Goal: Task Accomplishment & Management: Use online tool/utility

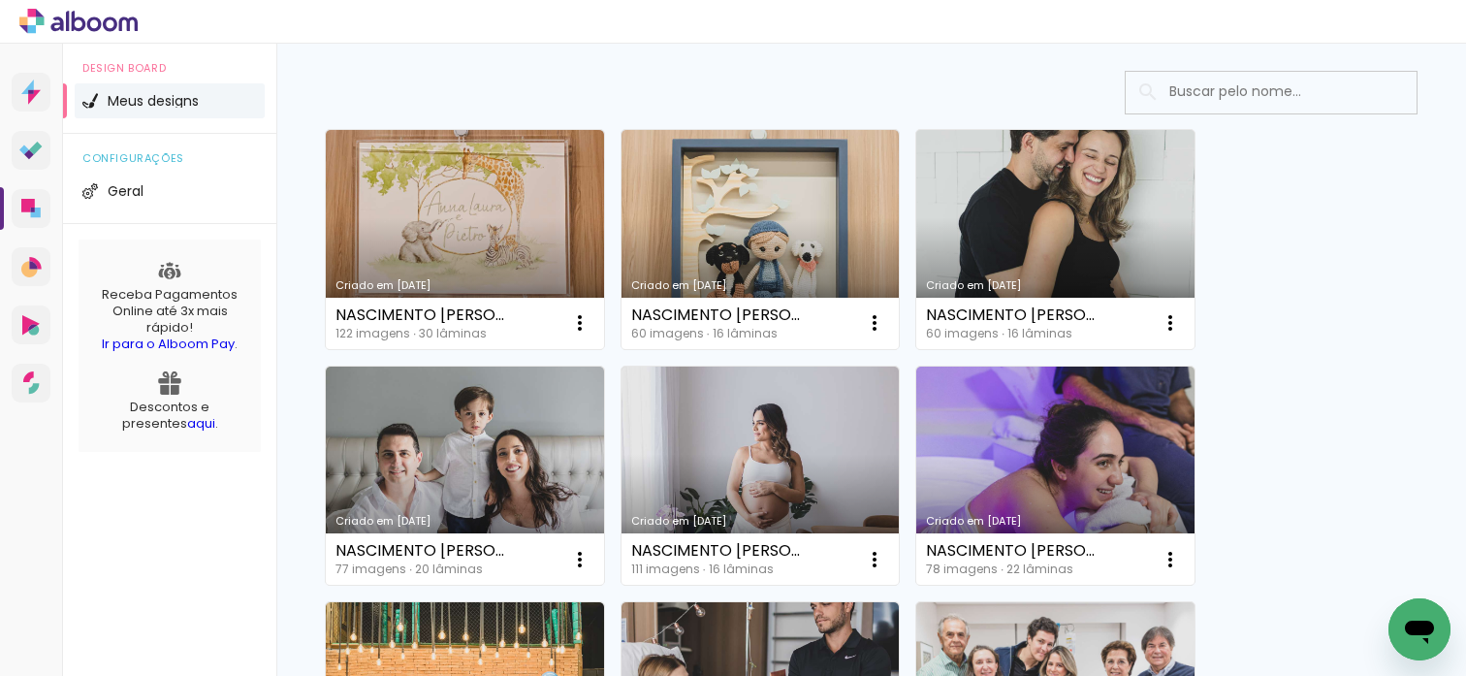
scroll to position [88, 0]
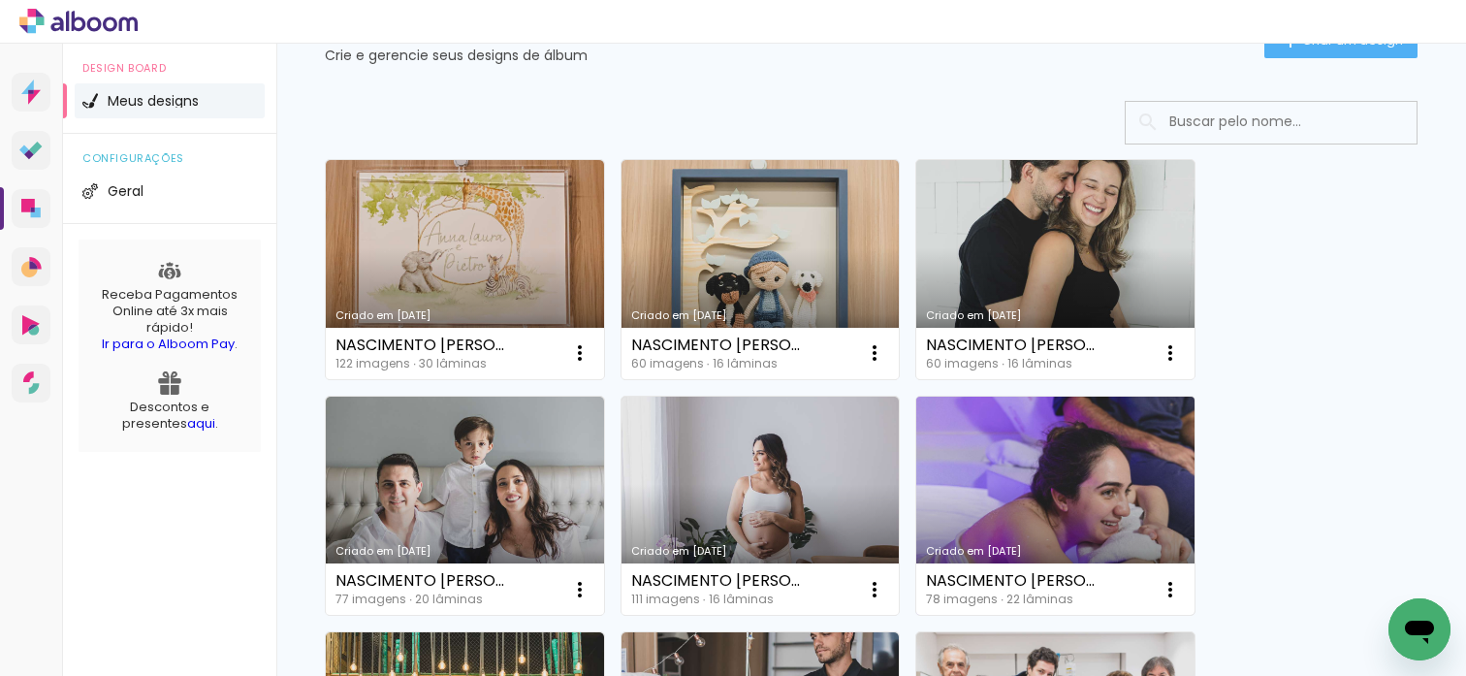
click at [974, 454] on link "Criado em [DATE]" at bounding box center [1055, 506] width 278 height 219
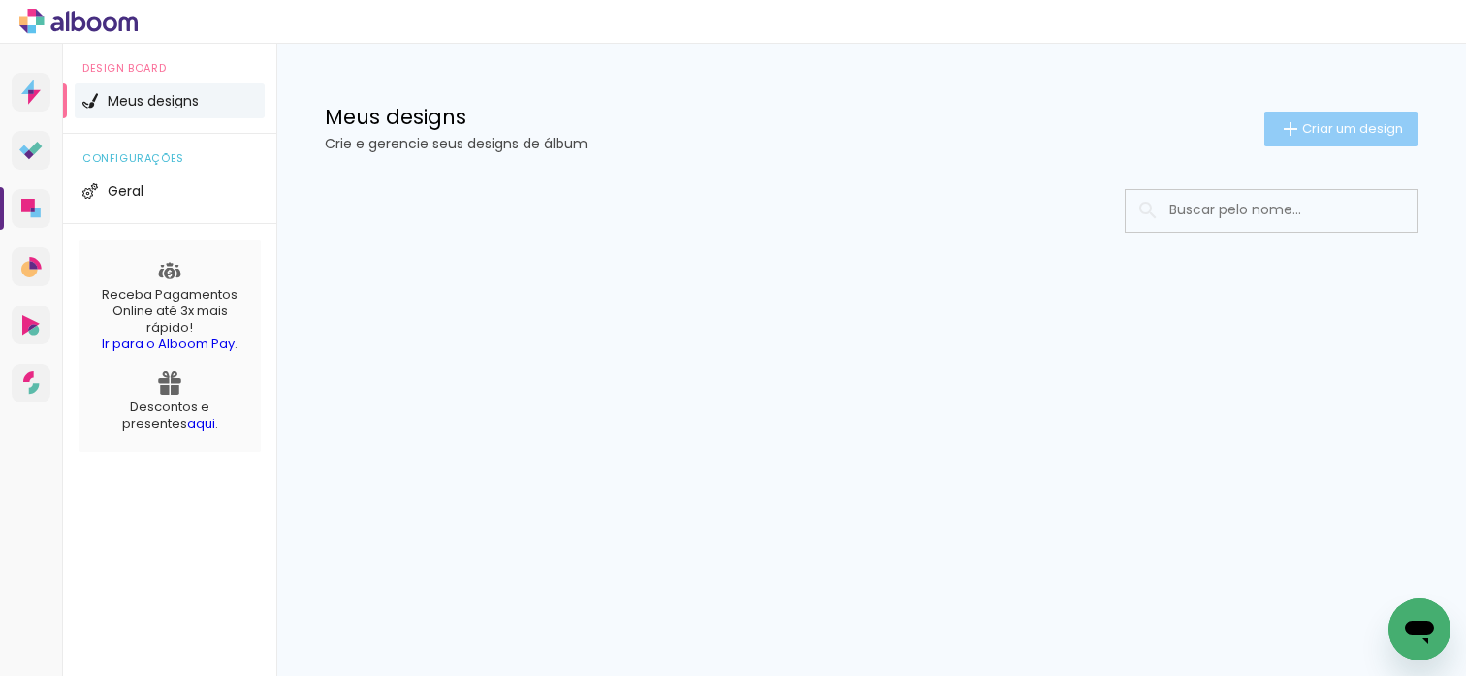
click at [1324, 130] on span "Criar um design" at bounding box center [1352, 128] width 101 height 13
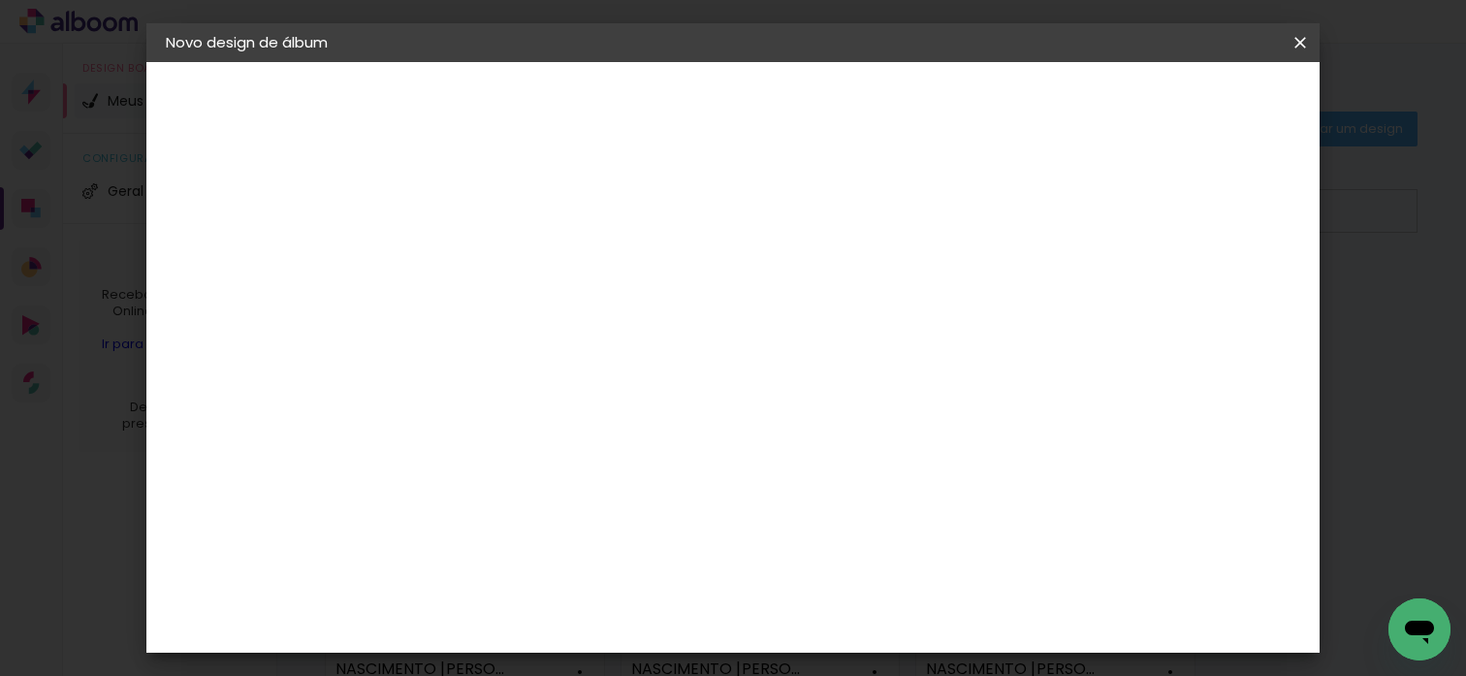
click at [483, 255] on input at bounding box center [483, 260] width 0 height 30
type input "xxx"
type paper-input "xxx"
click at [0, 0] on header "Informações Dê um título ao seu álbum. Avançar" at bounding box center [0, 0] width 0 height 0
click at [0, 0] on slot "Avançar" at bounding box center [0, 0] width 0 height 0
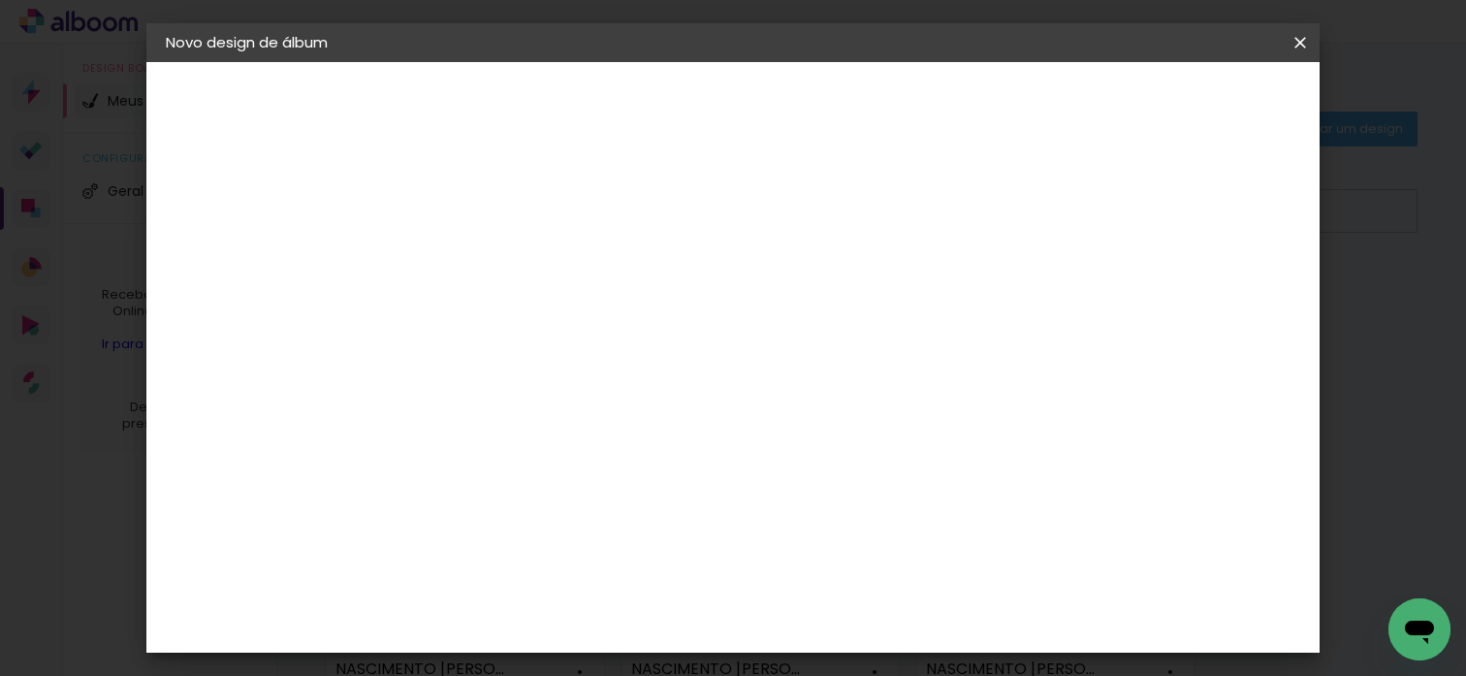
drag, startPoint x: 1046, startPoint y: 289, endPoint x: 1087, endPoint y: 254, distance: 53.6
click at [846, 289] on paper-item "Tamanho Livre" at bounding box center [753, 294] width 186 height 43
click at [0, 0] on slot "Avançar" at bounding box center [0, 0] width 0 height 0
click at [1193, 97] on span "Iniciar design" at bounding box center [1148, 103] width 88 height 14
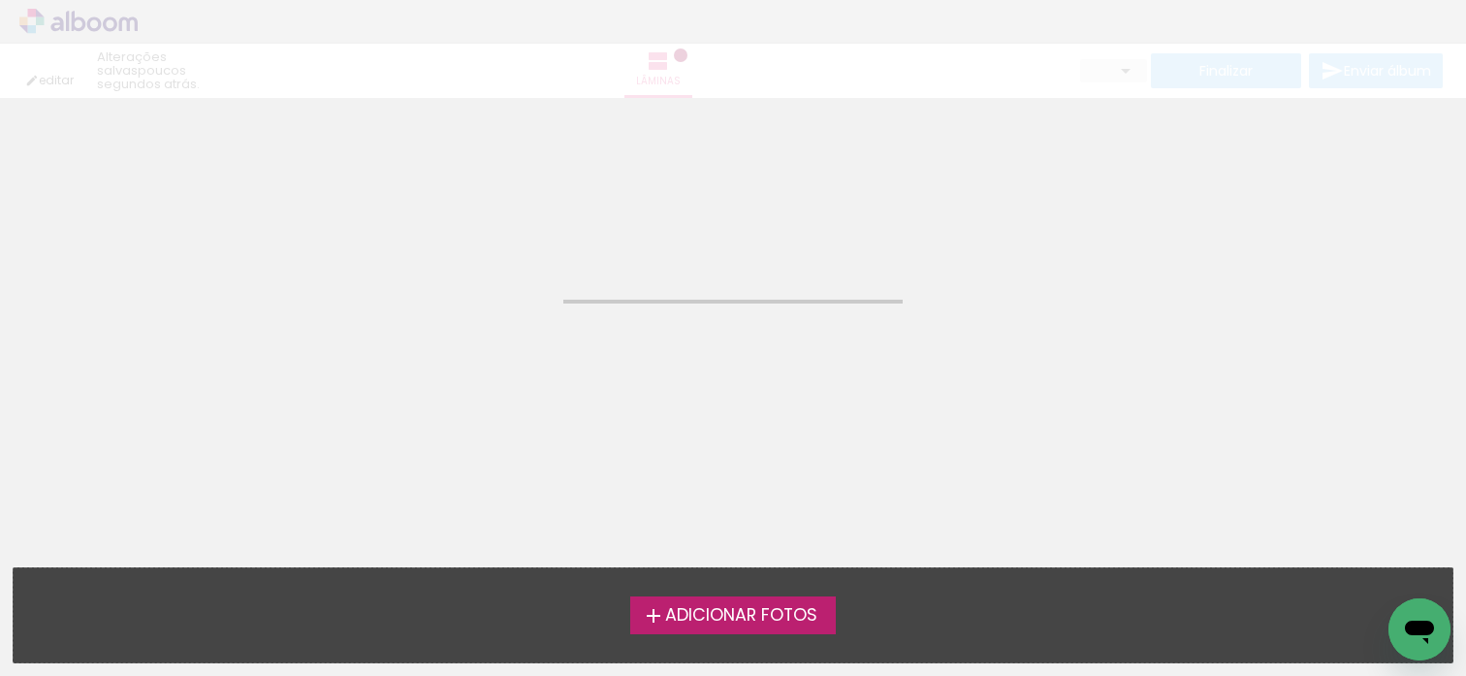
click at [717, 607] on span "Adicionar Fotos" at bounding box center [741, 615] width 152 height 17
click at [0, 0] on input "file" at bounding box center [0, 0] width 0 height 0
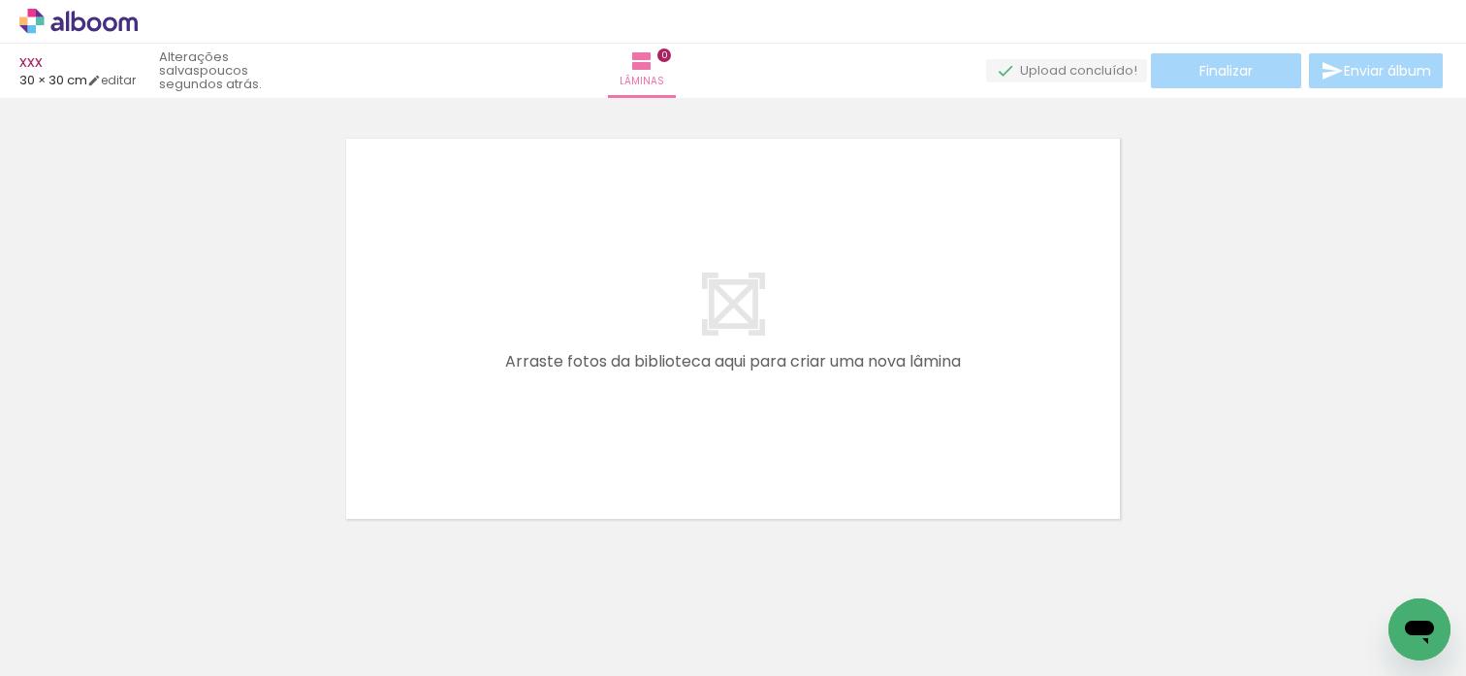
scroll to position [24, 0]
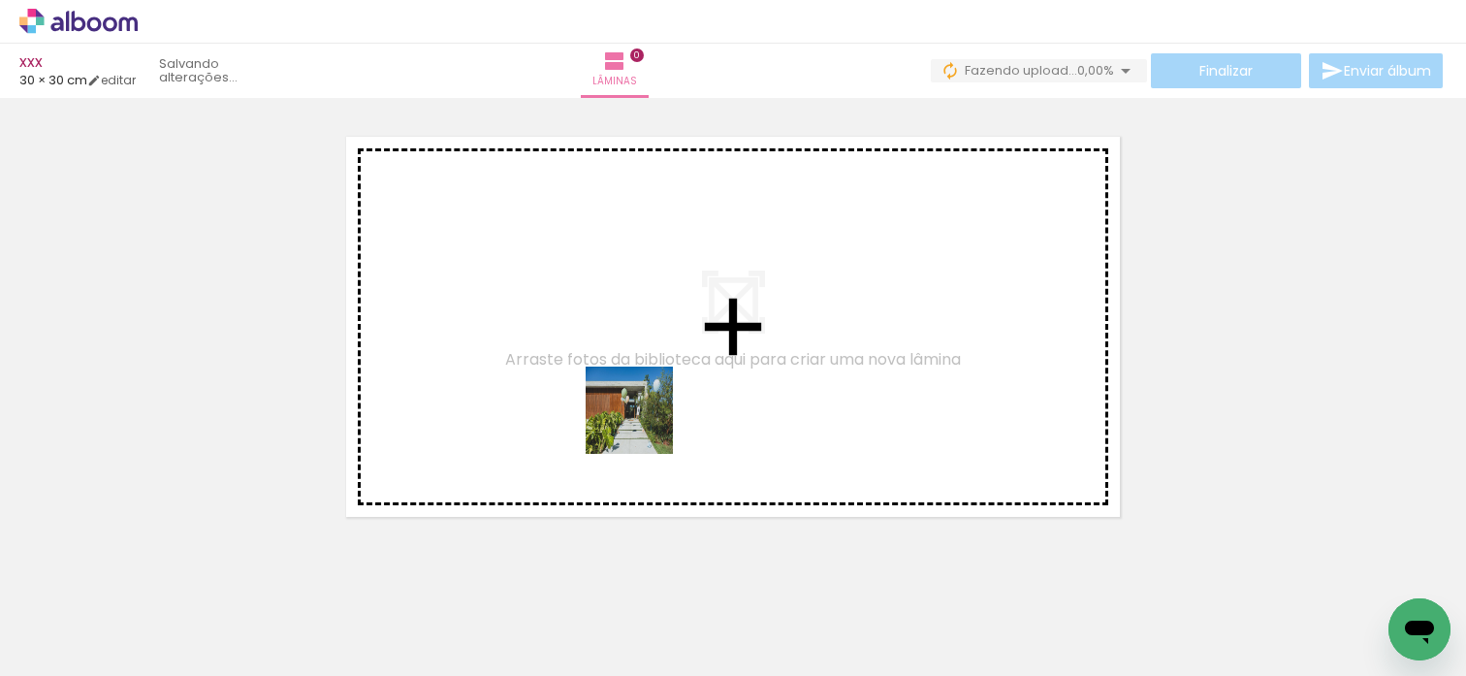
drag, startPoint x: 211, startPoint y: 595, endPoint x: 644, endPoint y: 425, distance: 464.9
click at [644, 425] on quentale-workspace at bounding box center [733, 338] width 1466 height 676
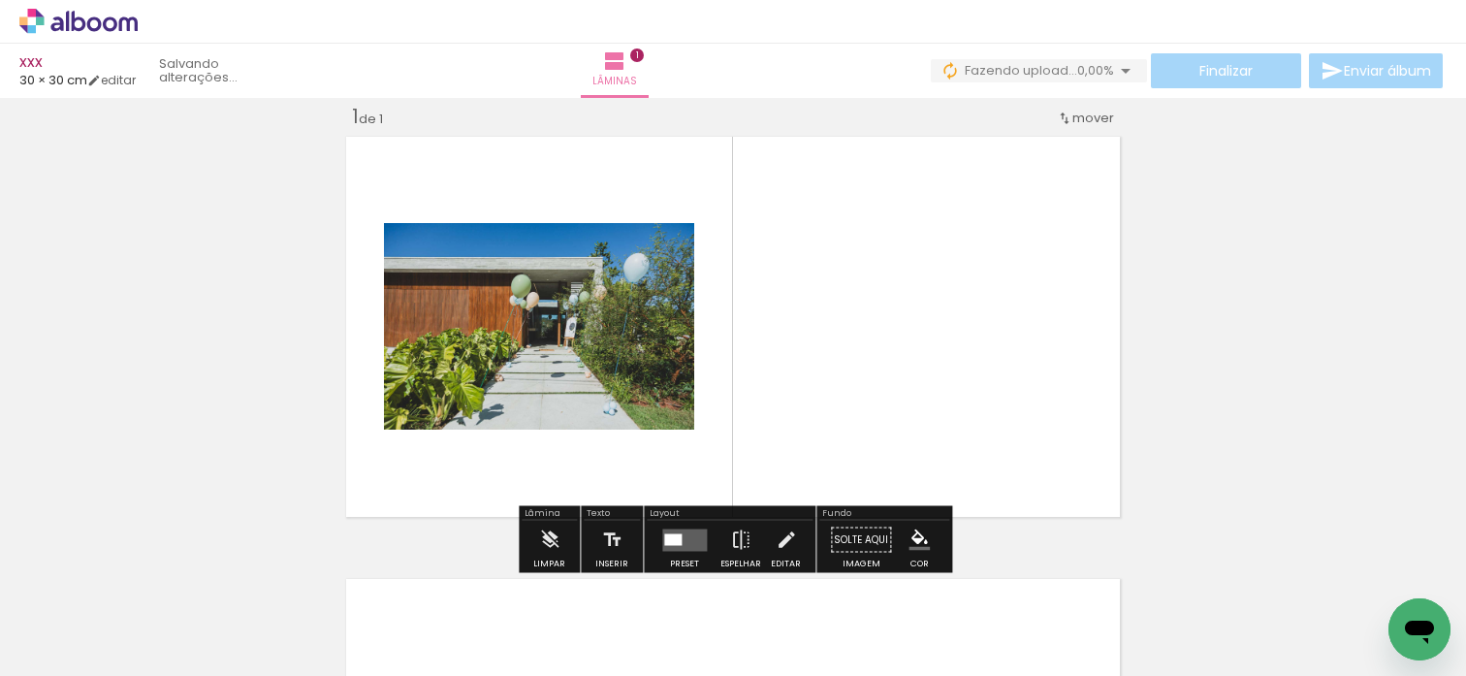
scroll to position [0, 0]
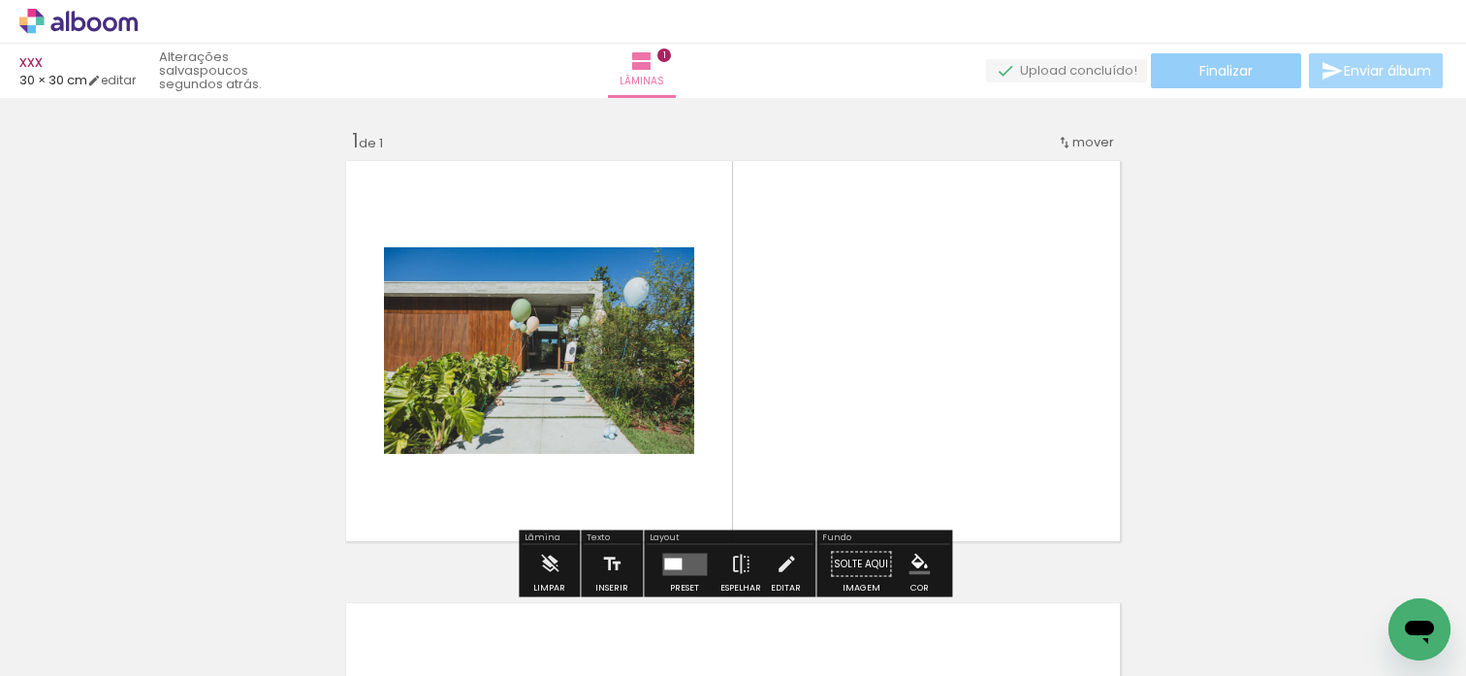
click at [1271, 76] on paper-button "Finalizar" at bounding box center [1226, 70] width 150 height 35
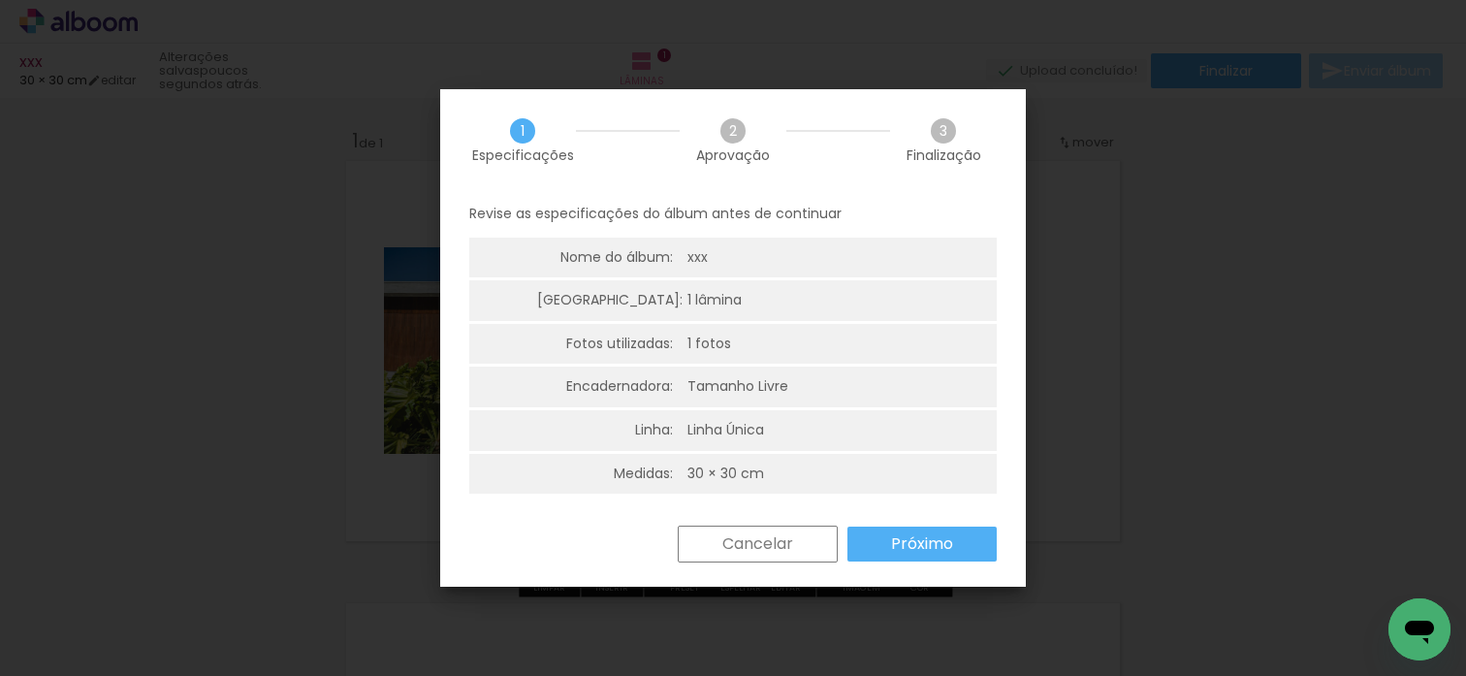
click at [879, 559] on paper-button "Próximo" at bounding box center [921, 544] width 149 height 35
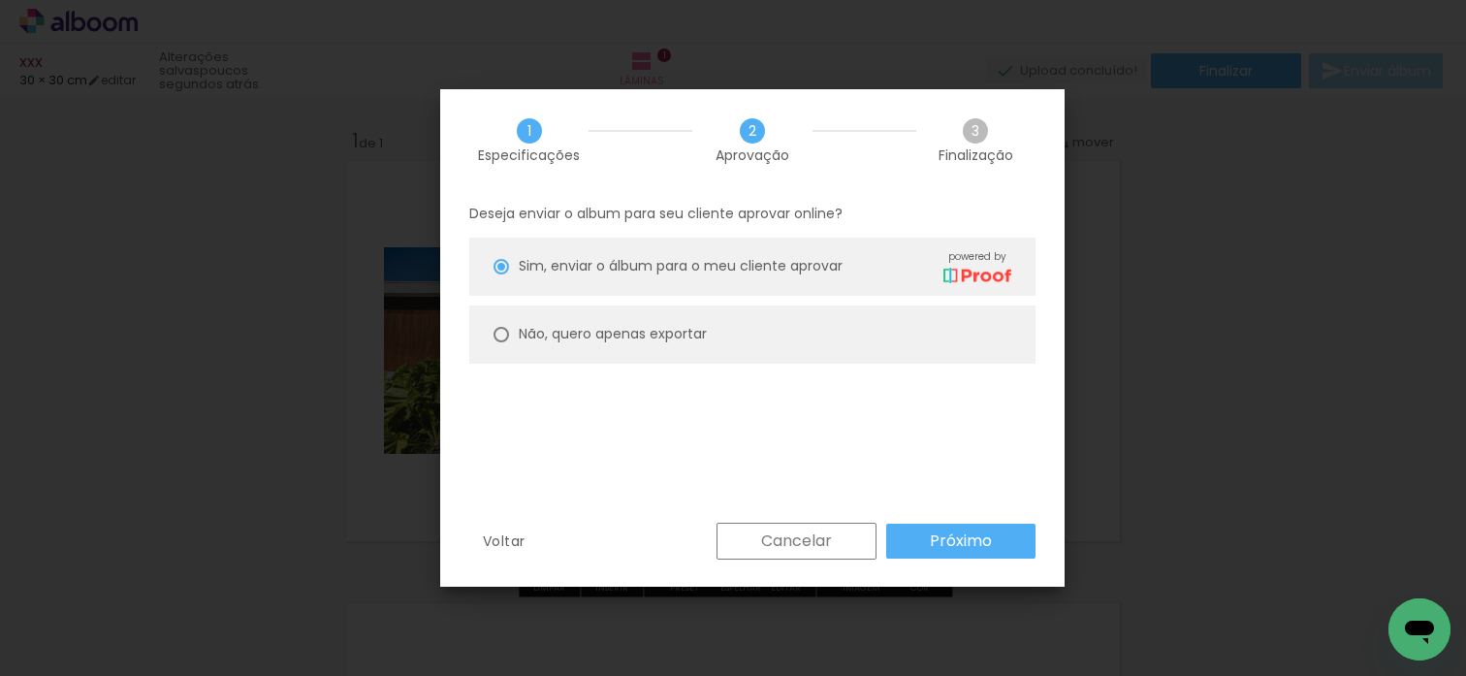
click at [833, 353] on paper-radio-button "Não, quero apenas exportar" at bounding box center [752, 334] width 566 height 58
type paper-radio-button "on"
click at [914, 537] on paper-button "Próximo" at bounding box center [960, 541] width 149 height 35
type input "Alta, 300 DPI"
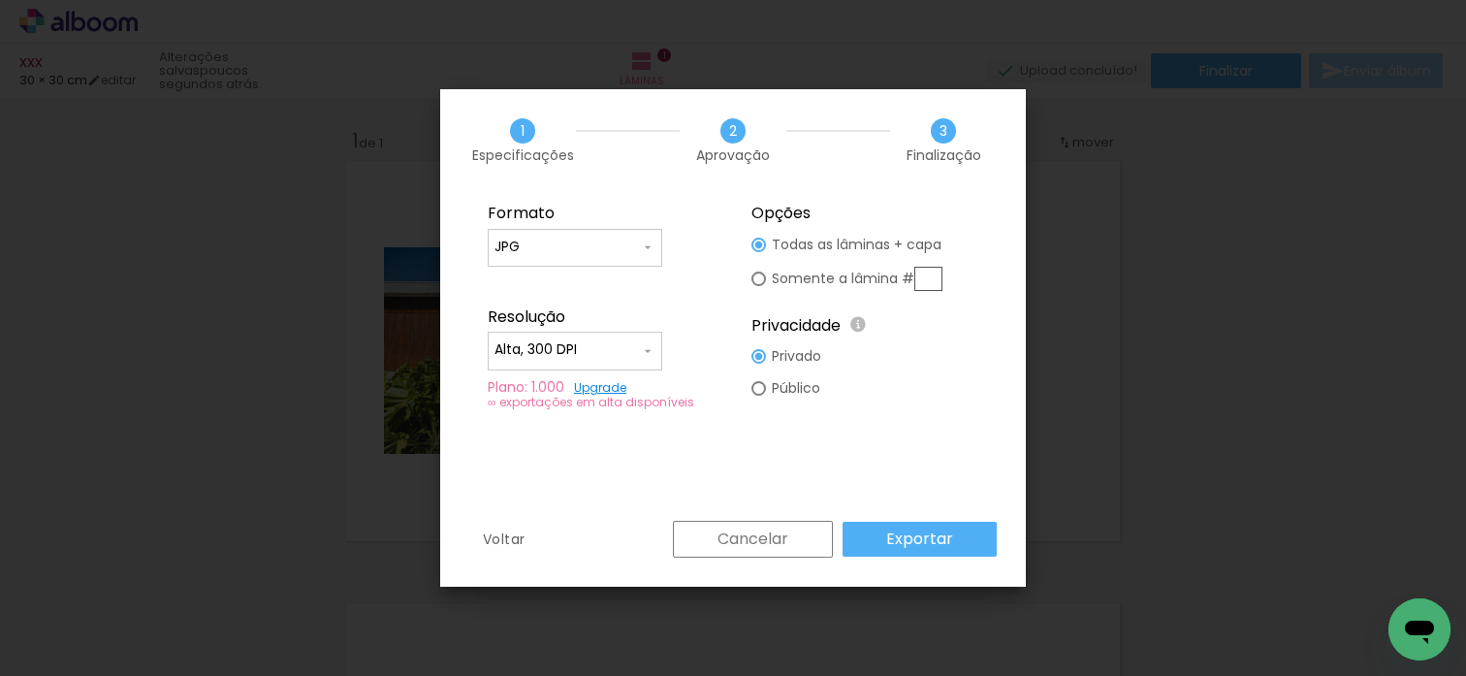
click at [871, 536] on paper-button "Exportar" at bounding box center [920, 539] width 154 height 35
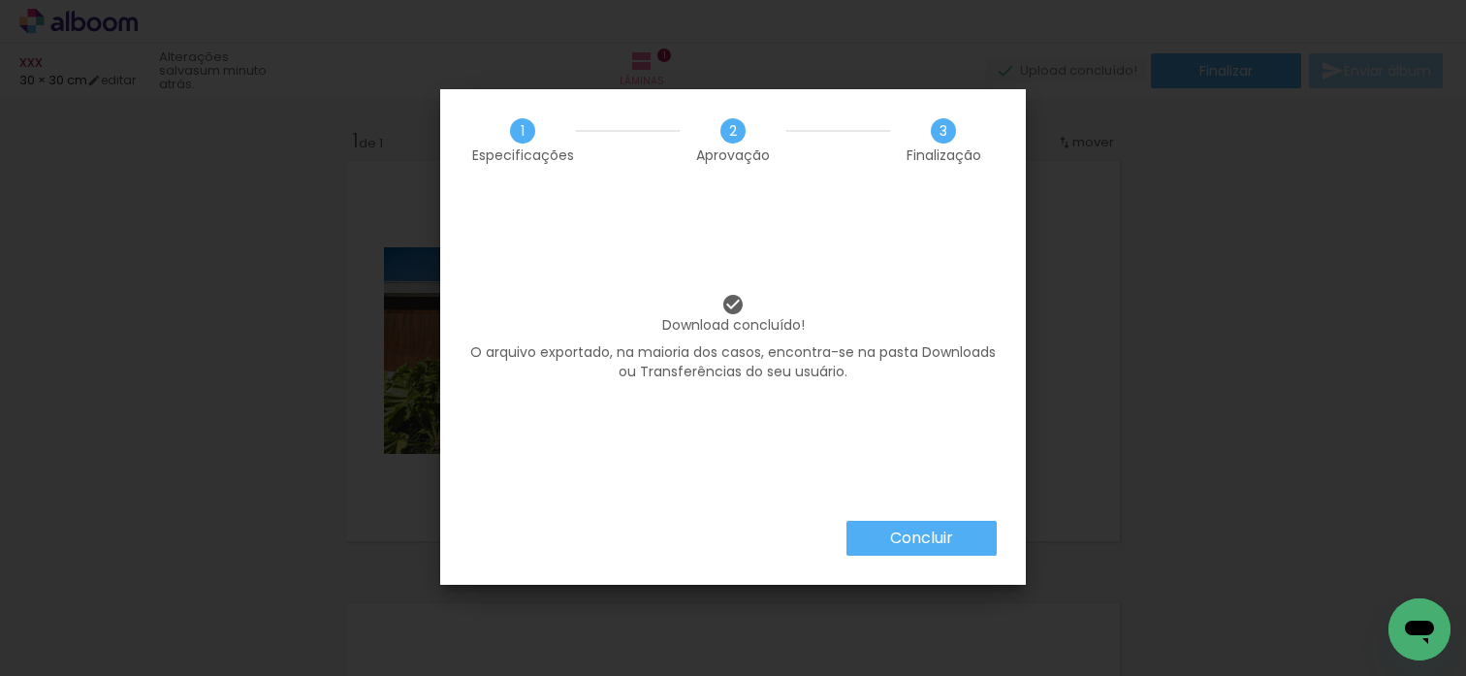
click at [0, 0] on slot "Concluir" at bounding box center [0, 0] width 0 height 0
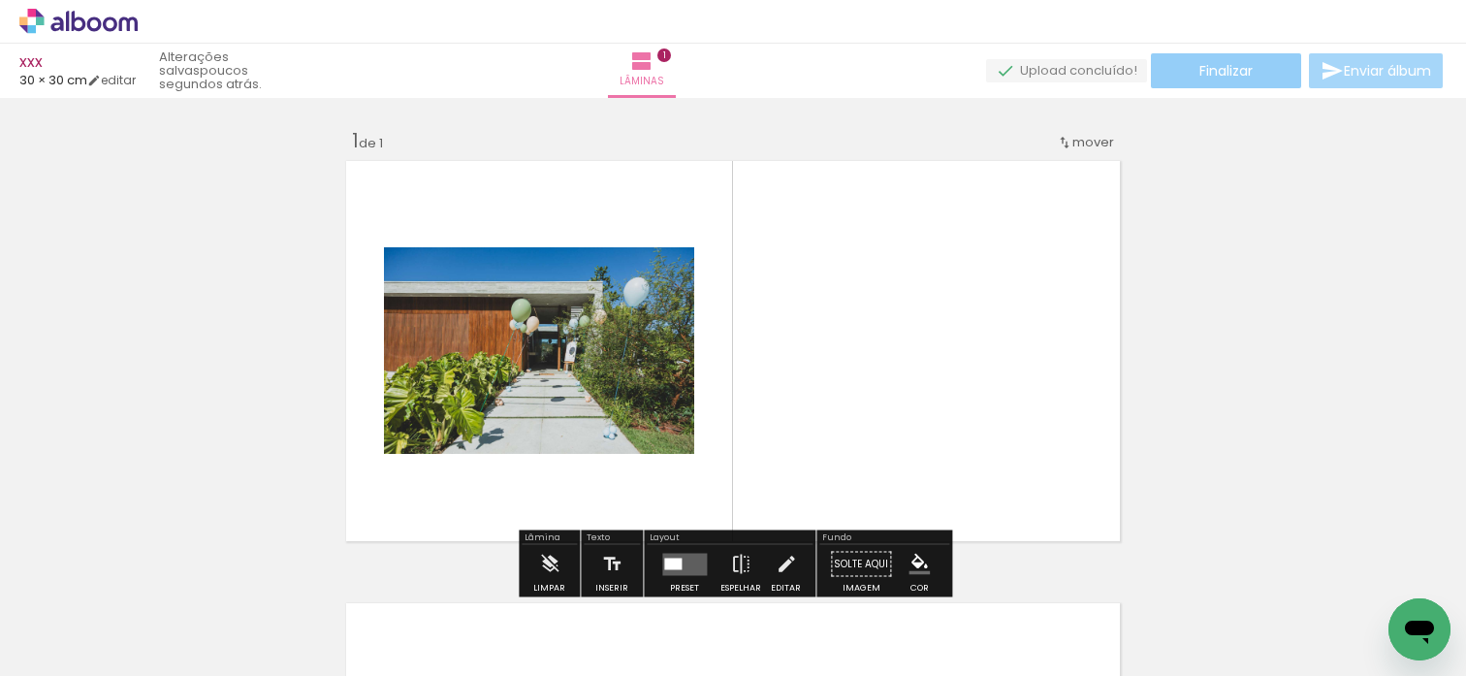
click at [1167, 62] on paper-button "Finalizar" at bounding box center [1226, 70] width 150 height 35
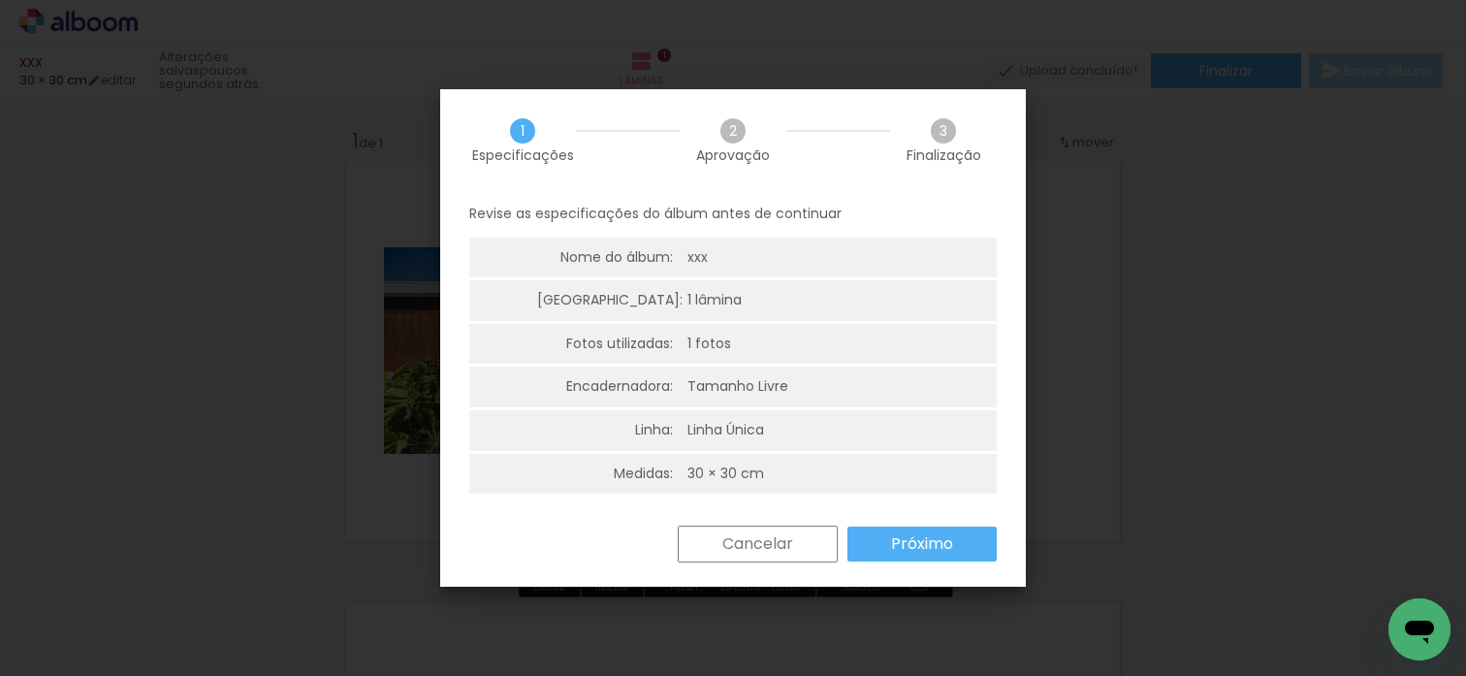
click at [888, 540] on paper-button "Próximo" at bounding box center [921, 544] width 149 height 35
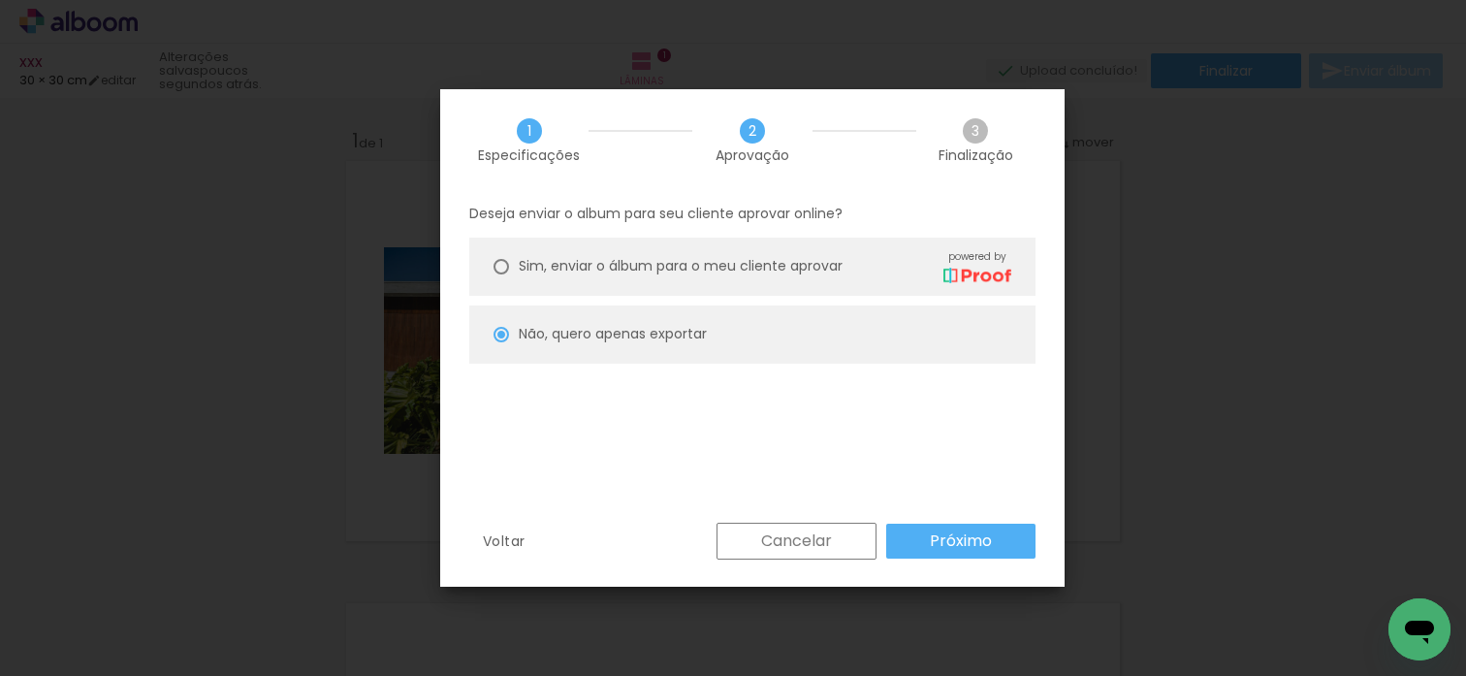
drag, startPoint x: 868, startPoint y: 269, endPoint x: 921, endPoint y: 377, distance: 121.0
click at [868, 269] on div "Sim, enviar o álbum para o meu cliente aprovar powered by" at bounding box center [765, 266] width 493 height 34
type paper-radio-button "on"
click at [0, 0] on slot "Próximo" at bounding box center [0, 0] width 0 height 0
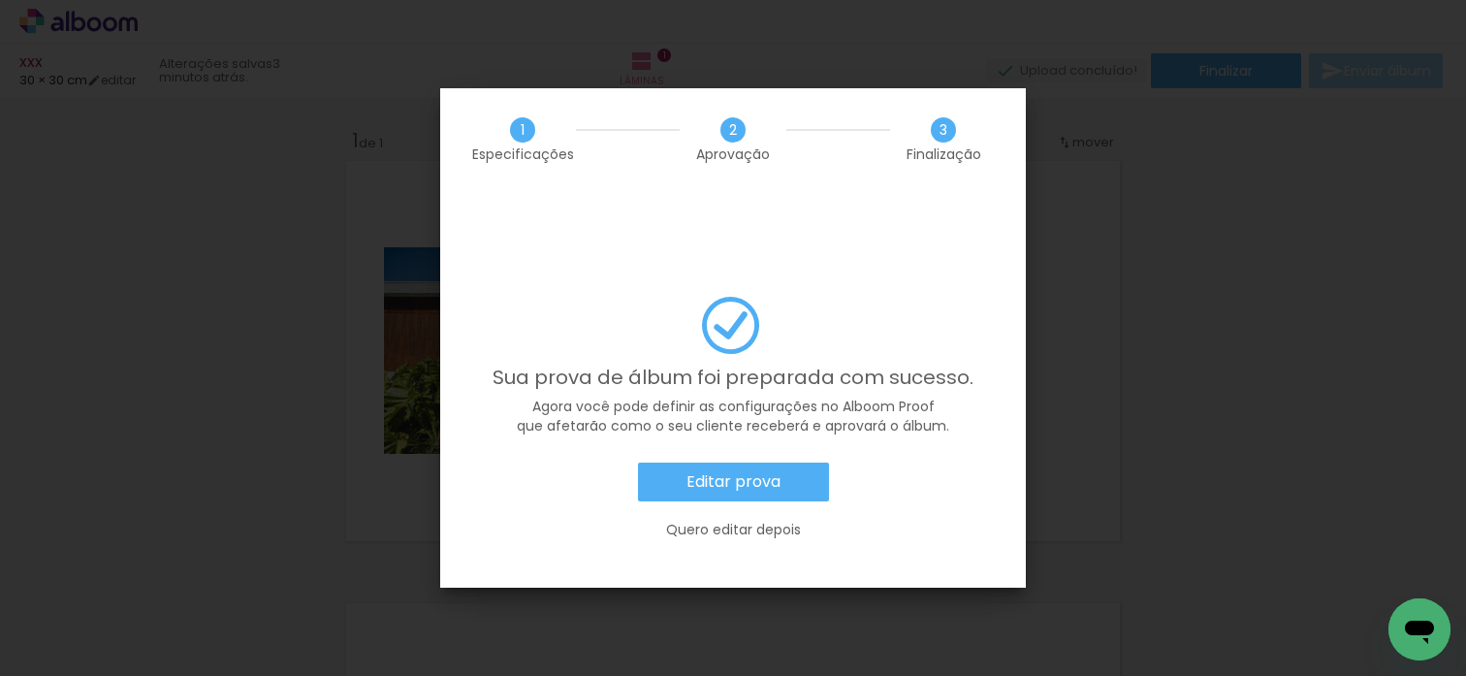
click at [669, 463] on paper-button "Editar prova" at bounding box center [733, 482] width 191 height 39
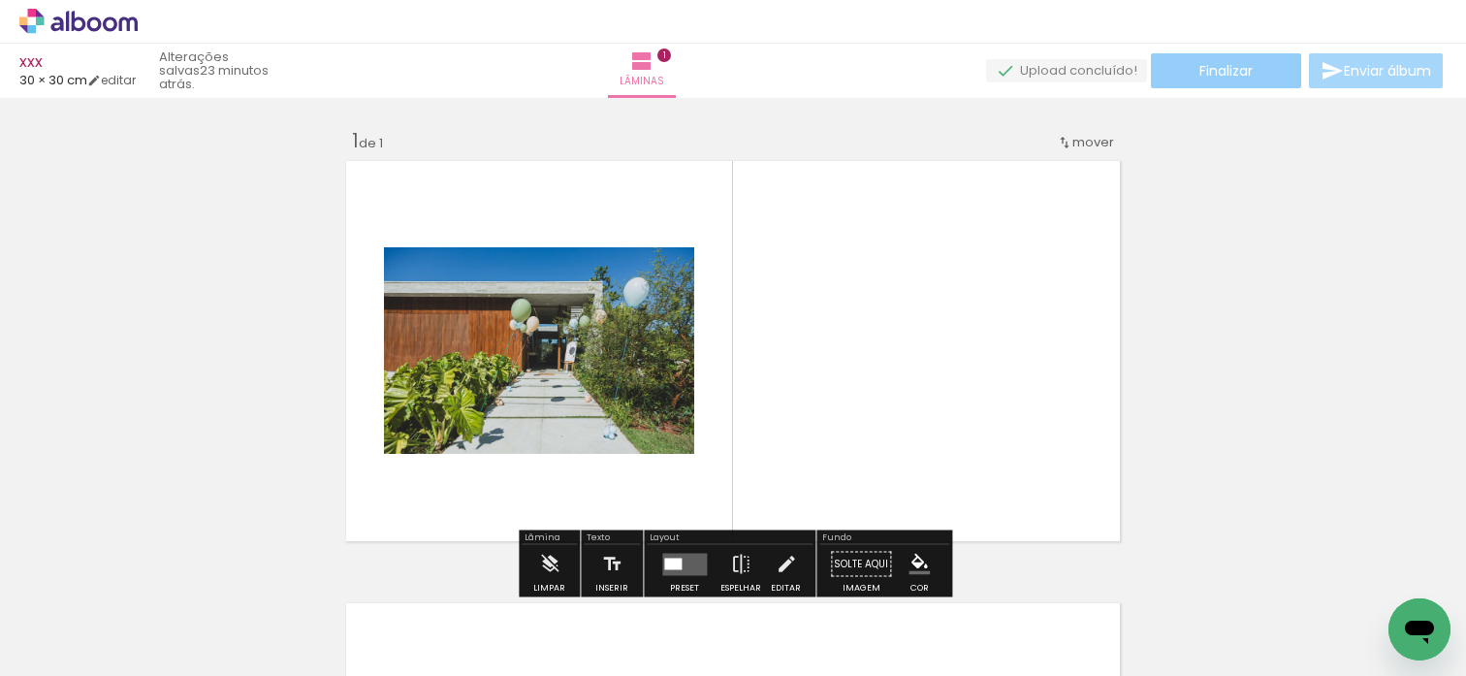
click at [1204, 77] on span "Finalizar" at bounding box center [1225, 71] width 53 height 14
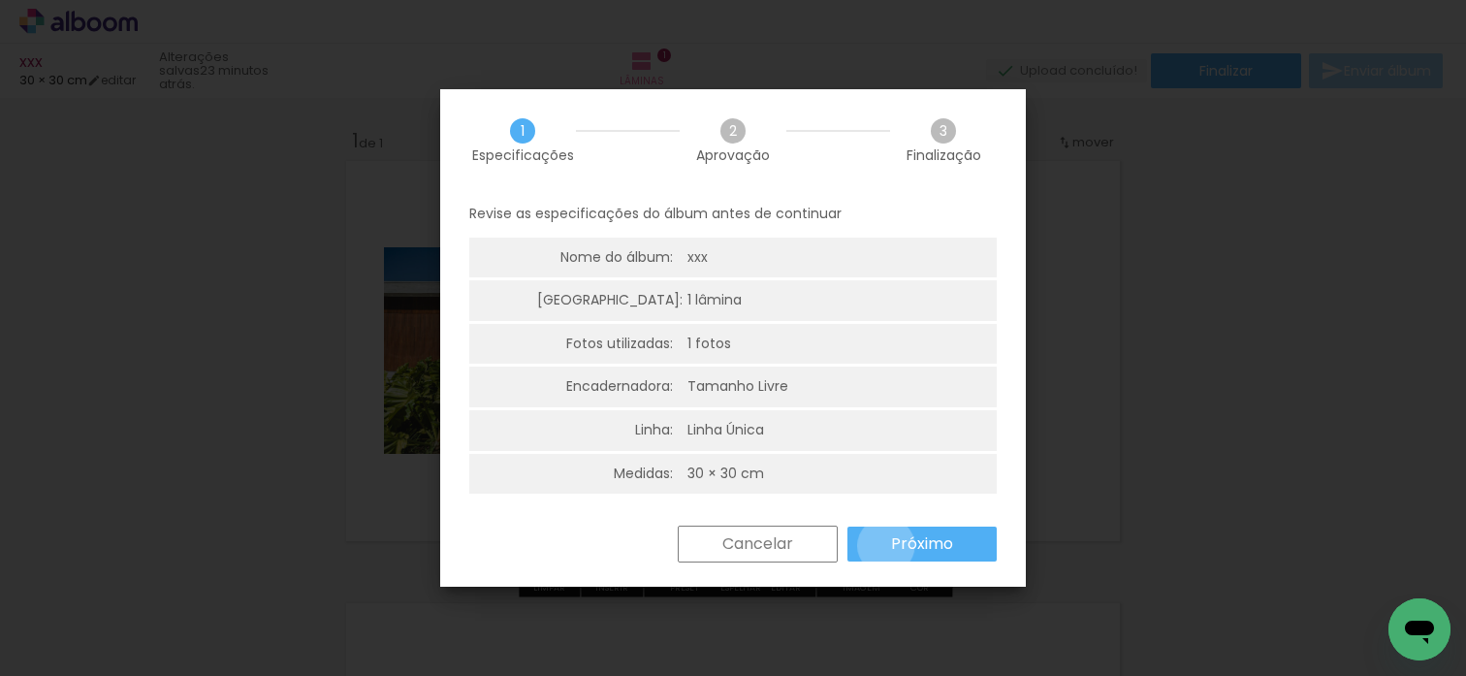
click at [886, 546] on paper-button "Próximo" at bounding box center [921, 544] width 149 height 35
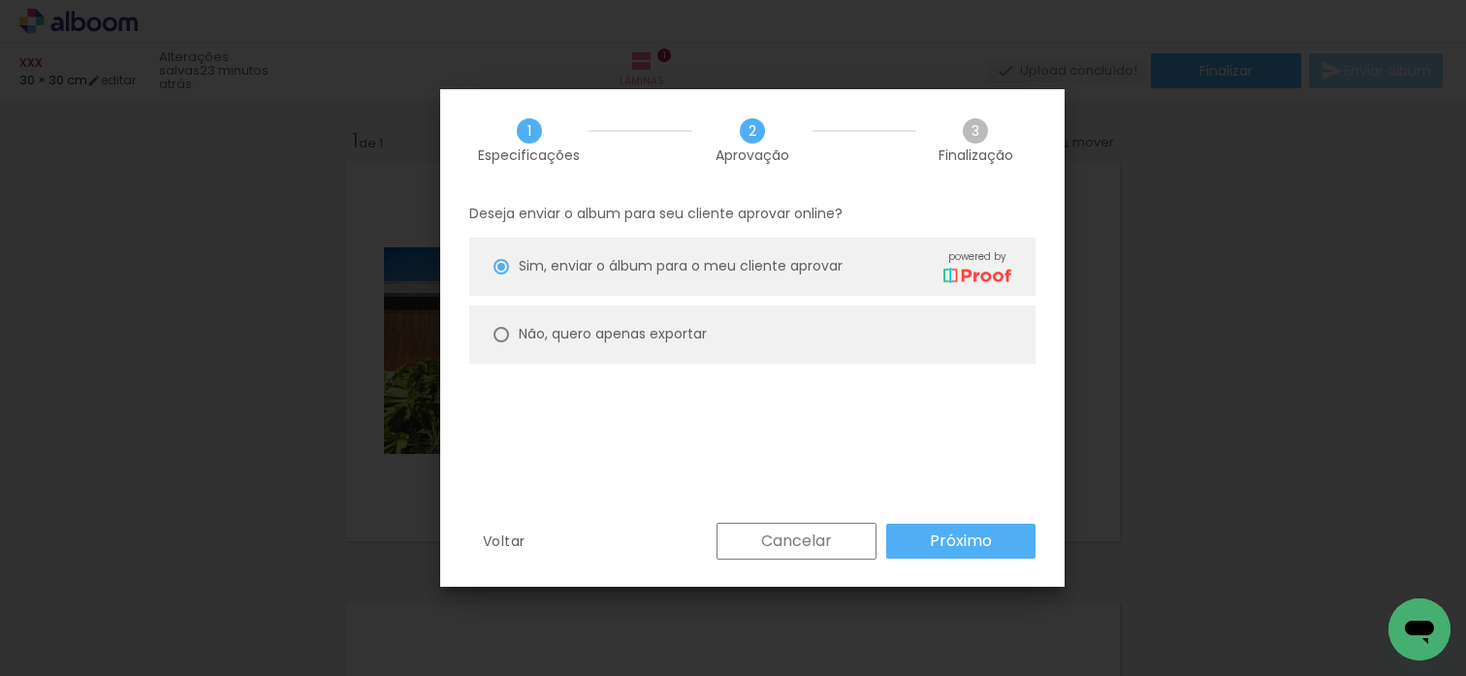
click at [0, 0] on slot "Cancelar" at bounding box center [0, 0] width 0 height 0
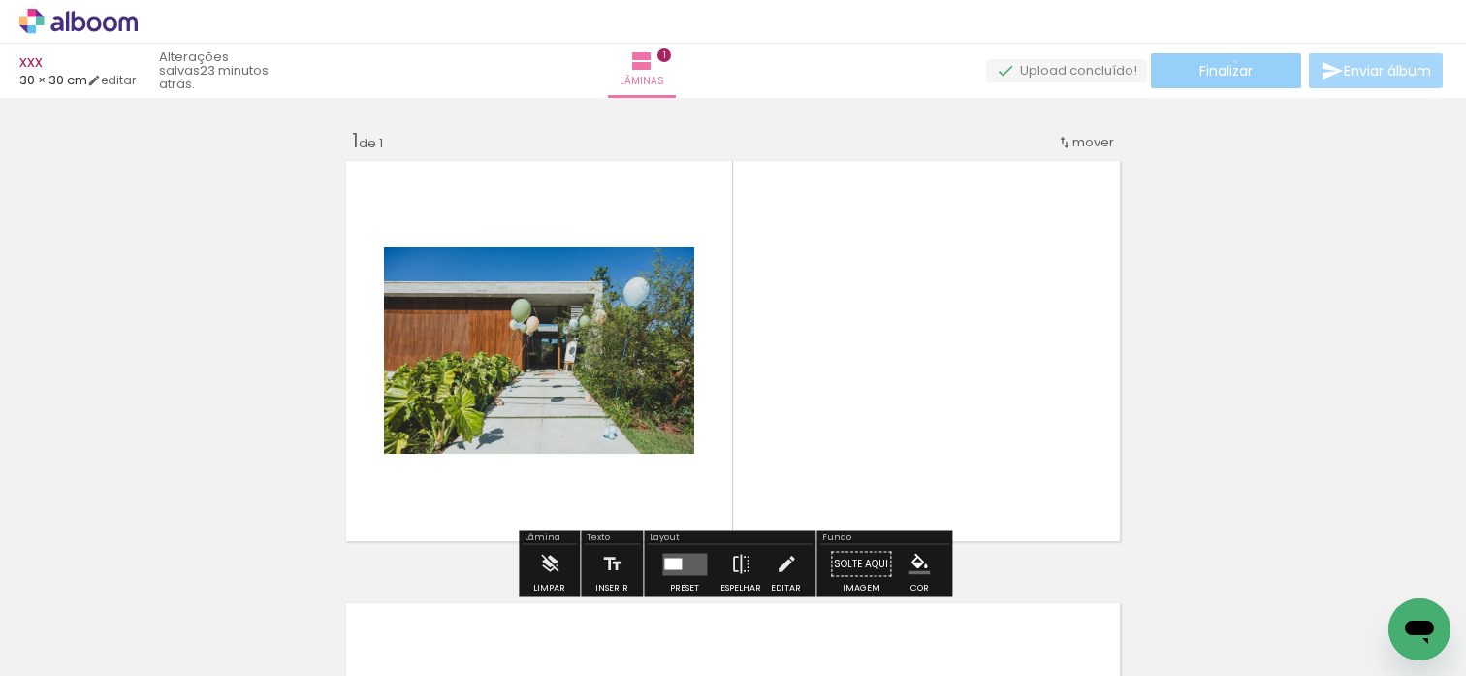
click at [1229, 64] on span "Finalizar" at bounding box center [1225, 71] width 53 height 14
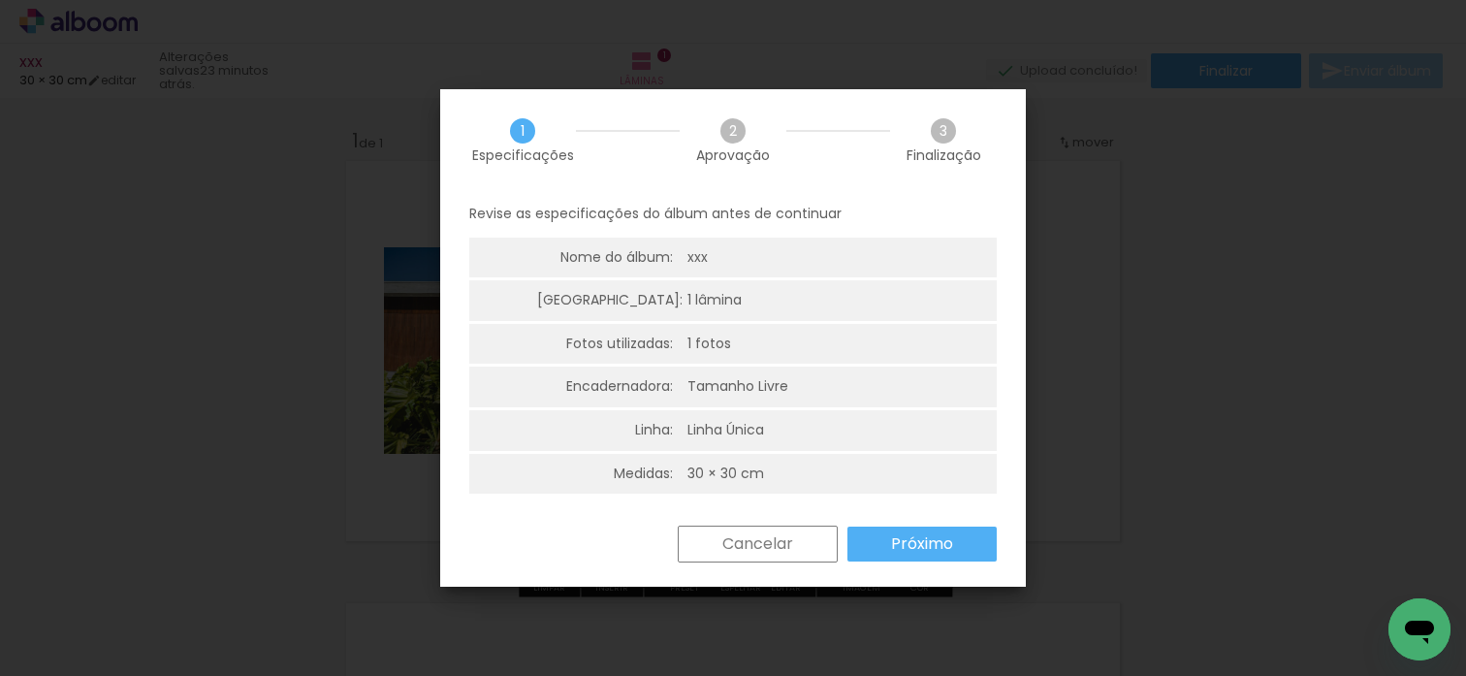
click at [0, 0] on slot "Próximo" at bounding box center [0, 0] width 0 height 0
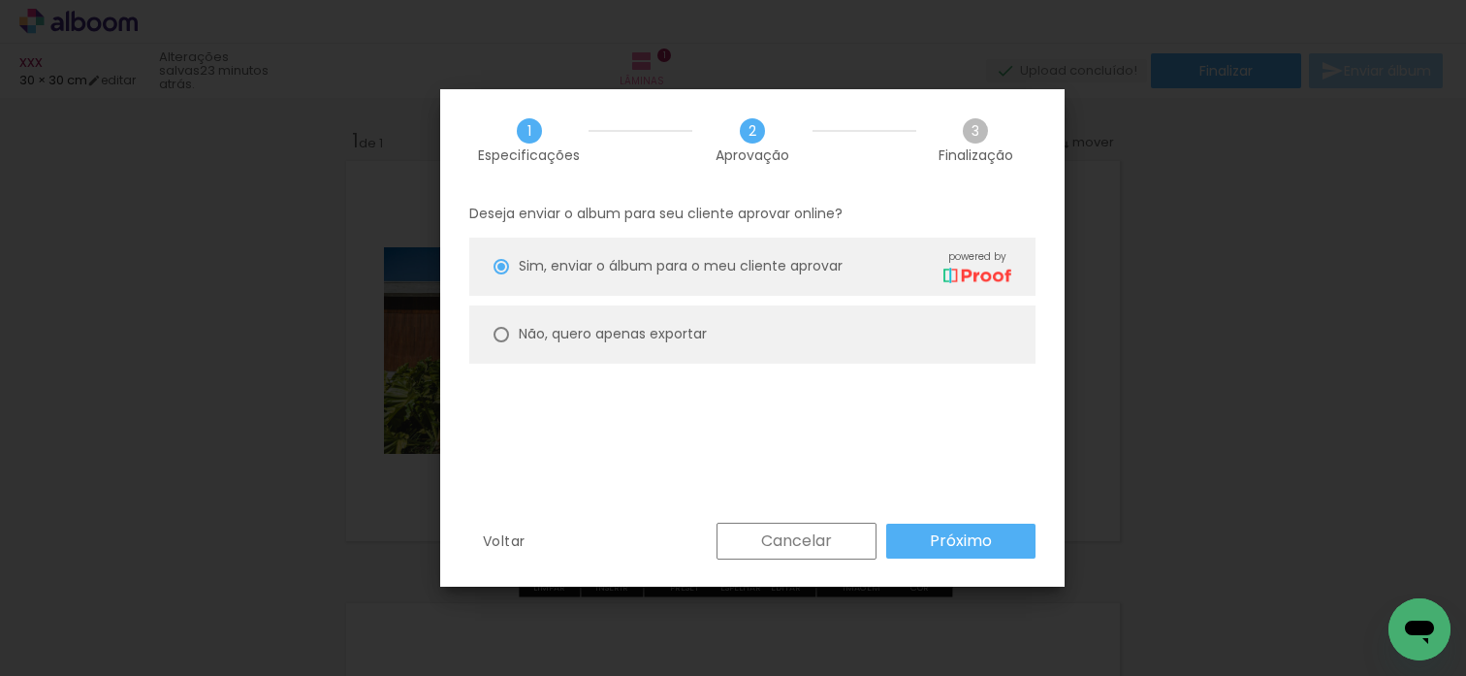
click at [714, 335] on paper-radio-button "Não, quero apenas exportar" at bounding box center [752, 334] width 566 height 58
click at [925, 530] on paper-button "Próximo" at bounding box center [960, 541] width 149 height 35
type input "Alta, 300 DPI"
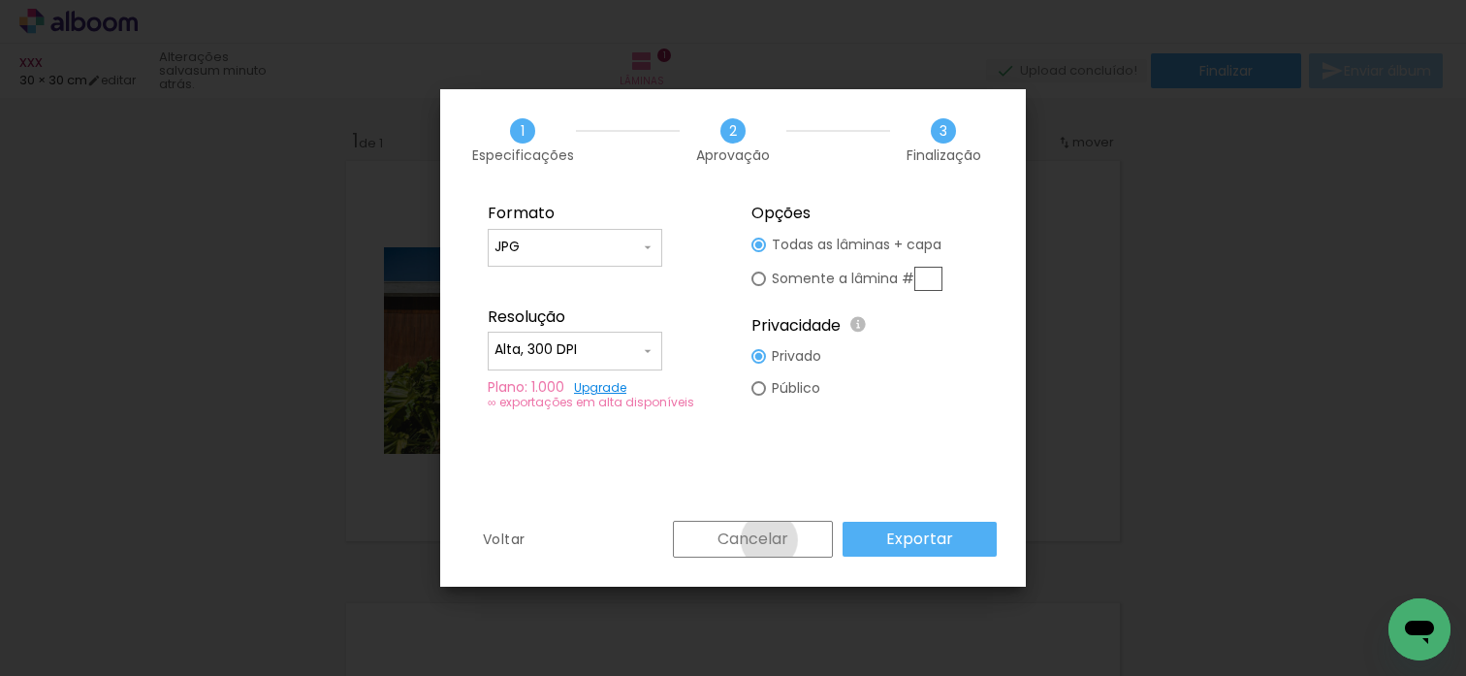
click at [0, 0] on slot "Cancelar" at bounding box center [0, 0] width 0 height 0
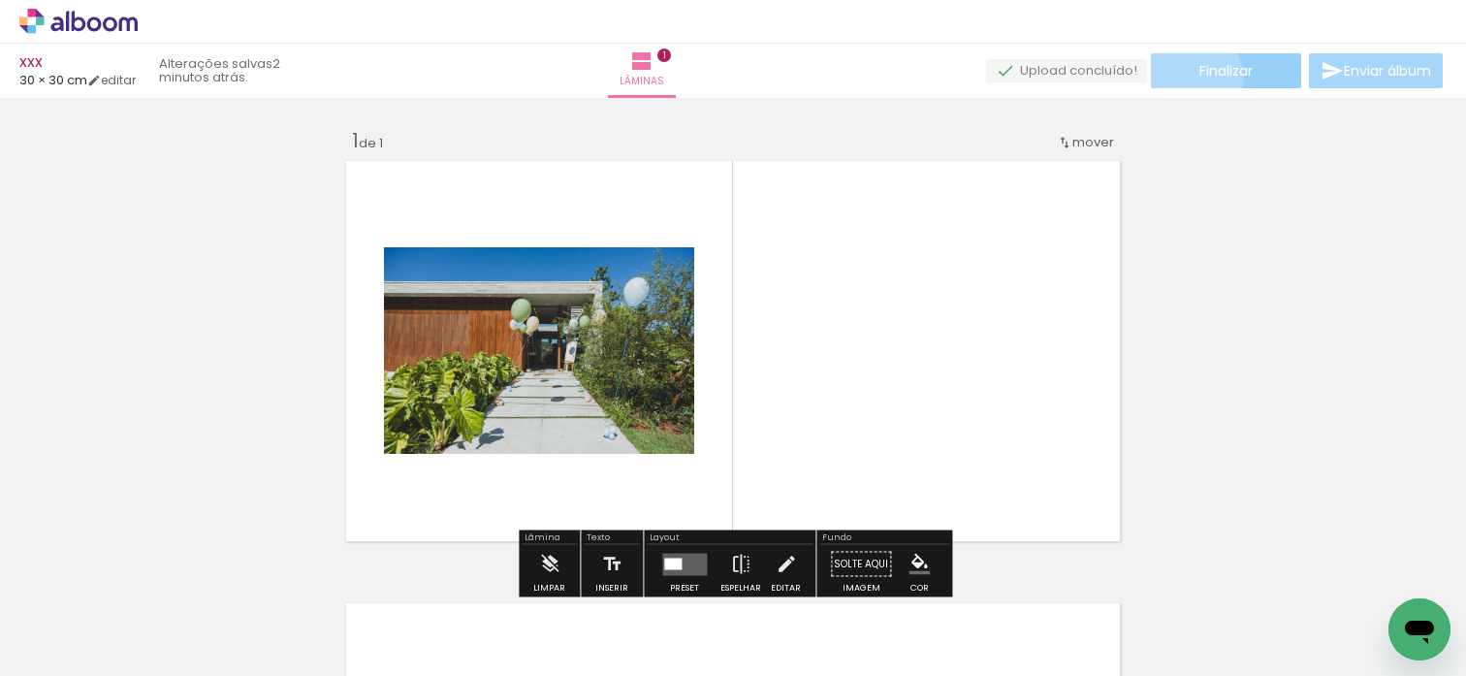
click at [1184, 78] on paper-button "Finalizar" at bounding box center [1226, 70] width 150 height 35
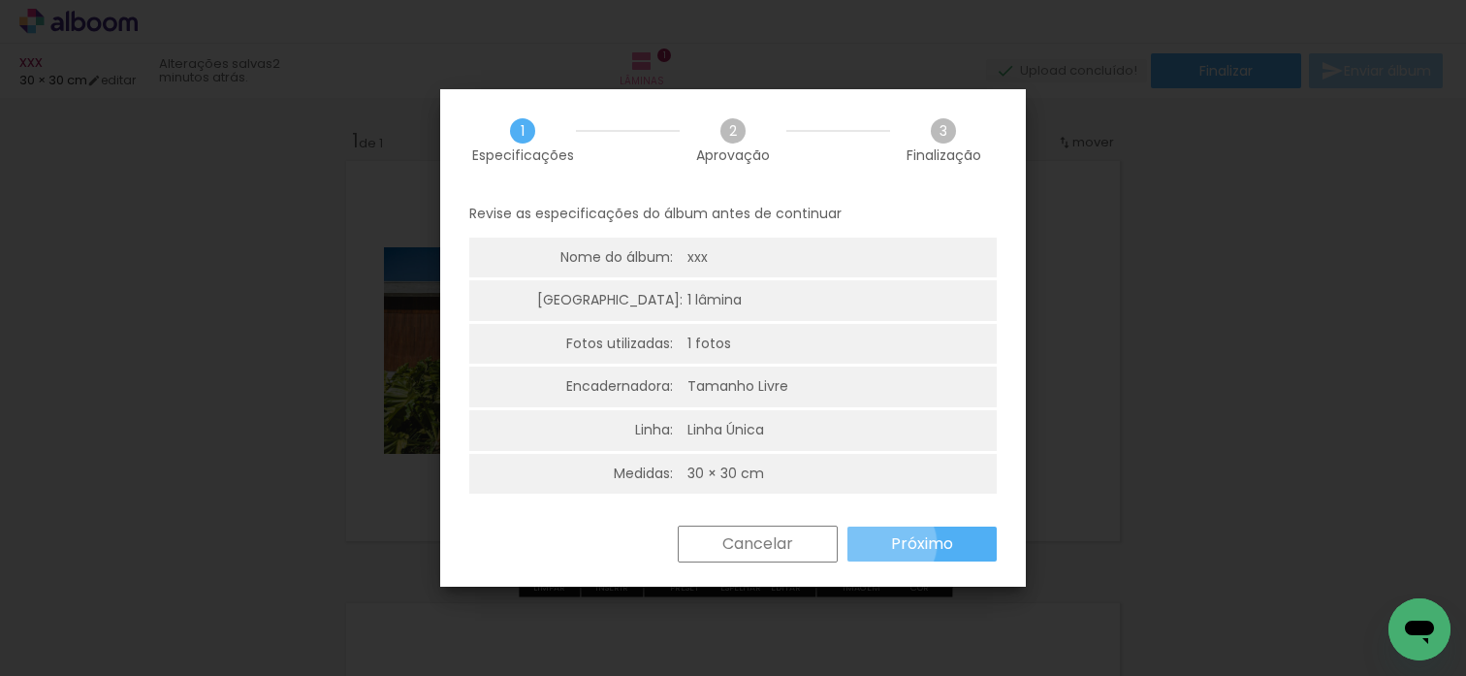
click at [888, 544] on paper-button "Próximo" at bounding box center [921, 544] width 149 height 35
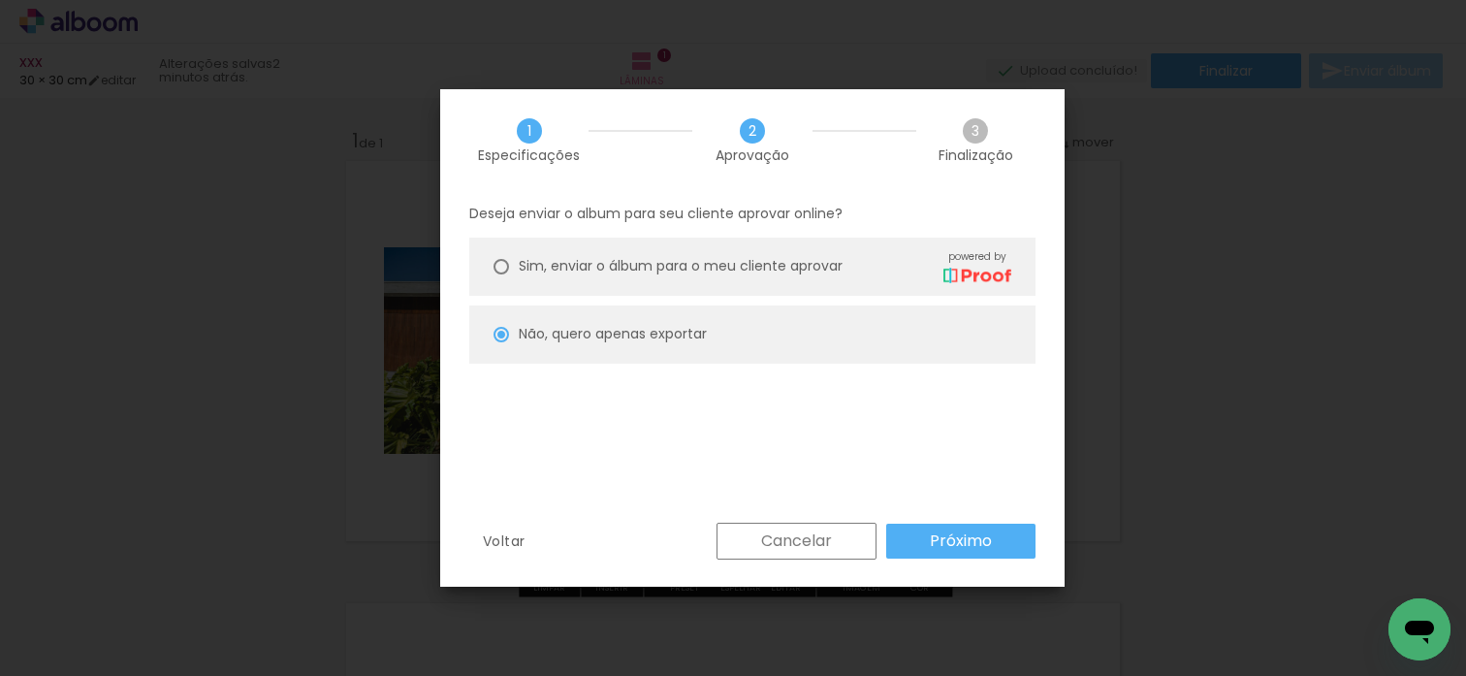
click at [843, 266] on span "Sim, enviar o álbum para o meu cliente aprovar" at bounding box center [681, 266] width 324 height 20
click at [0, 0] on slot "Próximo" at bounding box center [0, 0] width 0 height 0
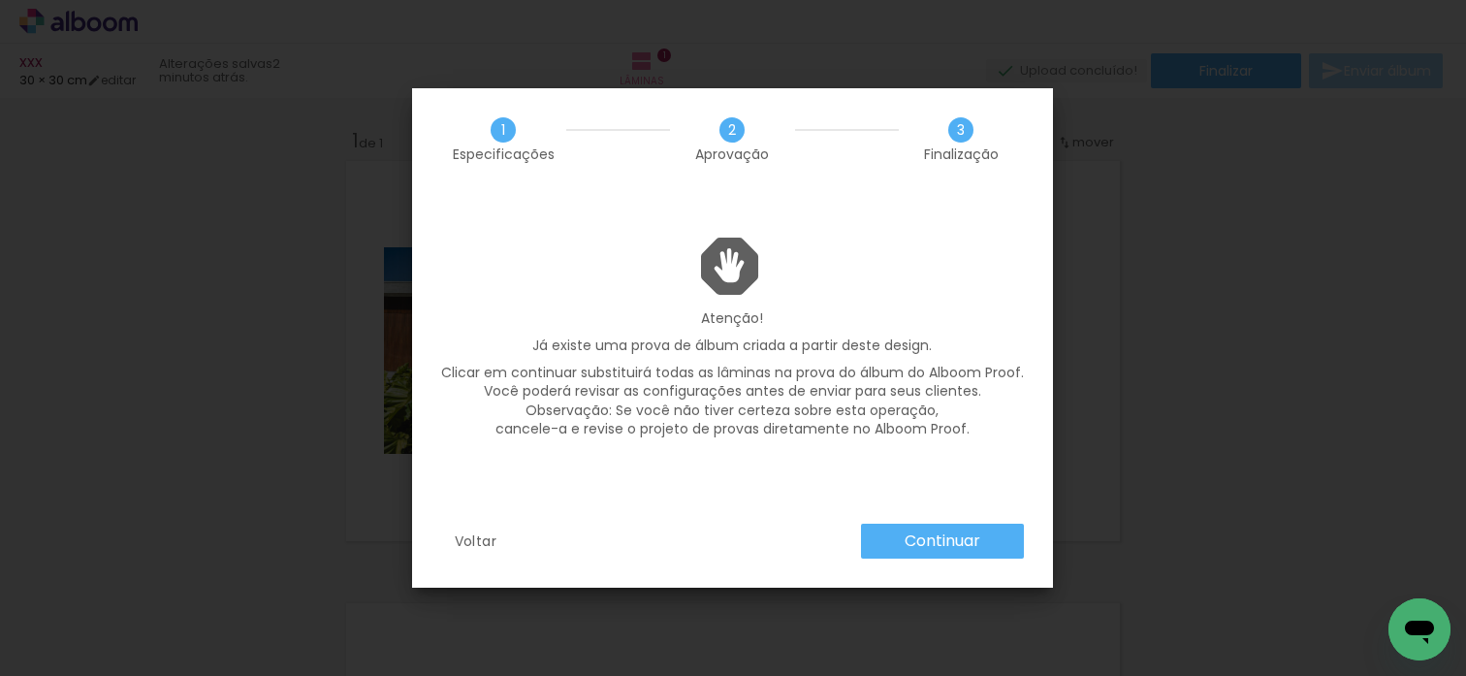
click at [0, 0] on slot "Voltar" at bounding box center [0, 0] width 0 height 0
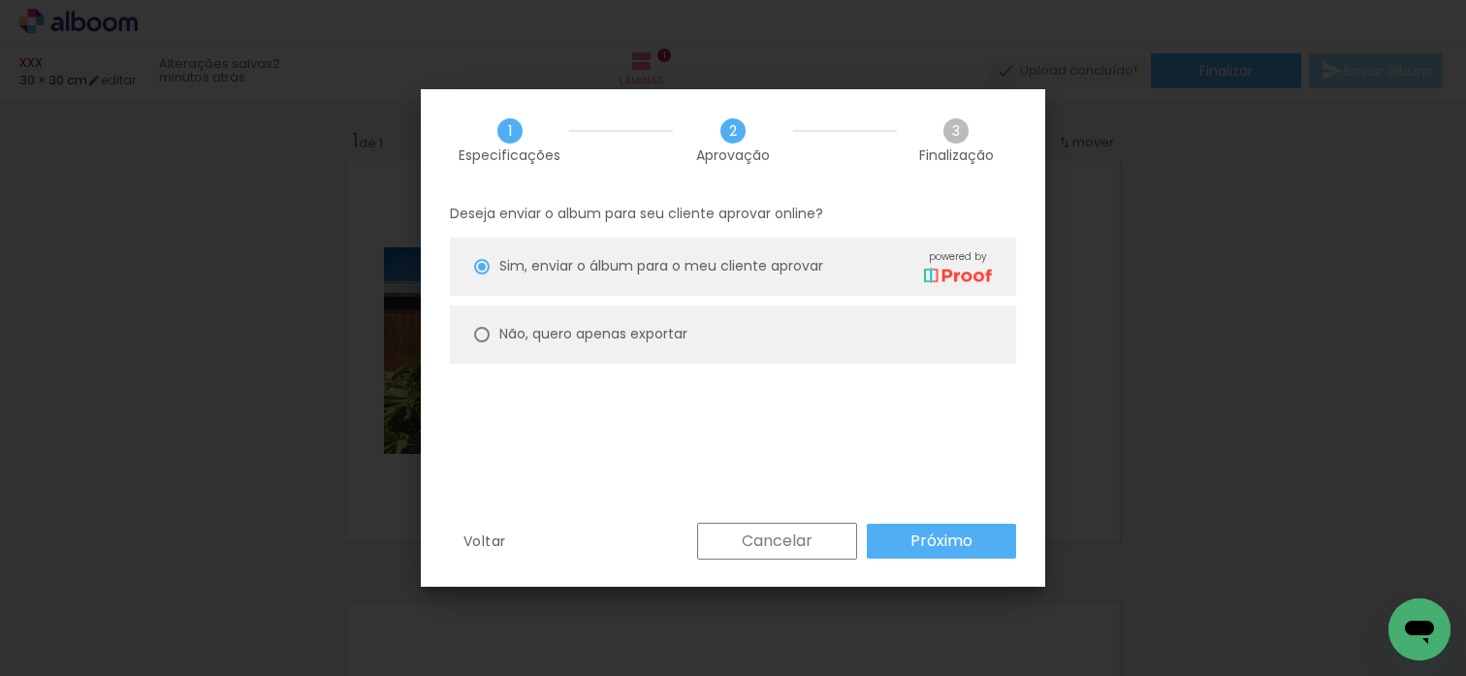
click at [896, 540] on paper-button "Próximo" at bounding box center [941, 541] width 149 height 35
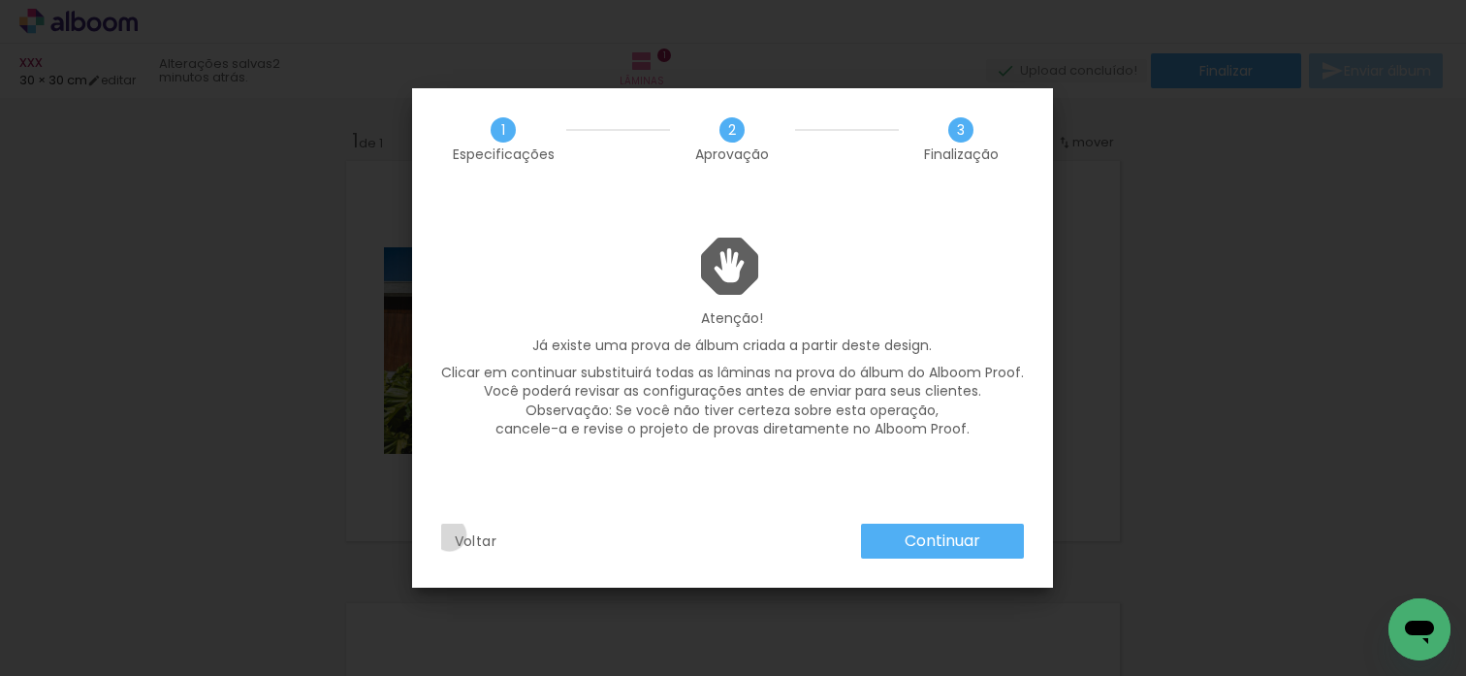
click at [449, 534] on paper-button "Voltar" at bounding box center [476, 541] width 70 height 35
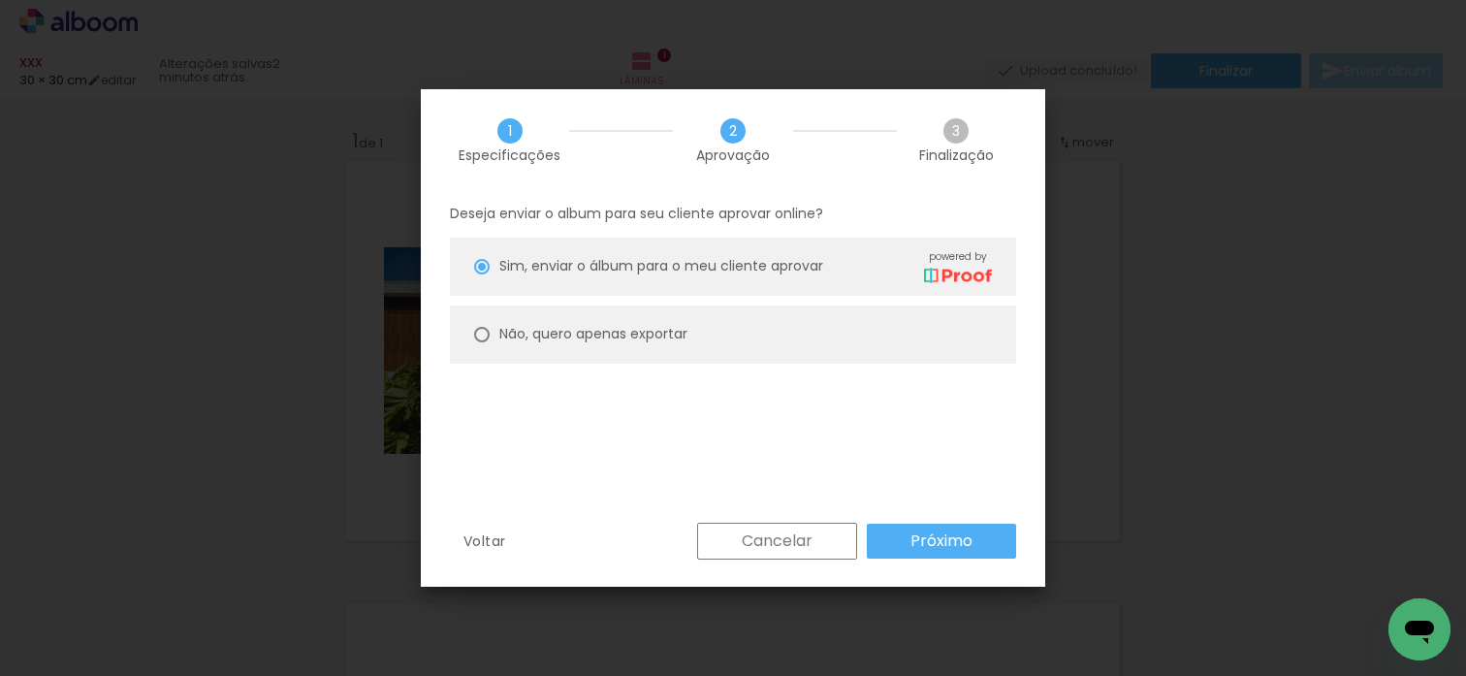
click at [0, 0] on slot "Próximo" at bounding box center [0, 0] width 0 height 0
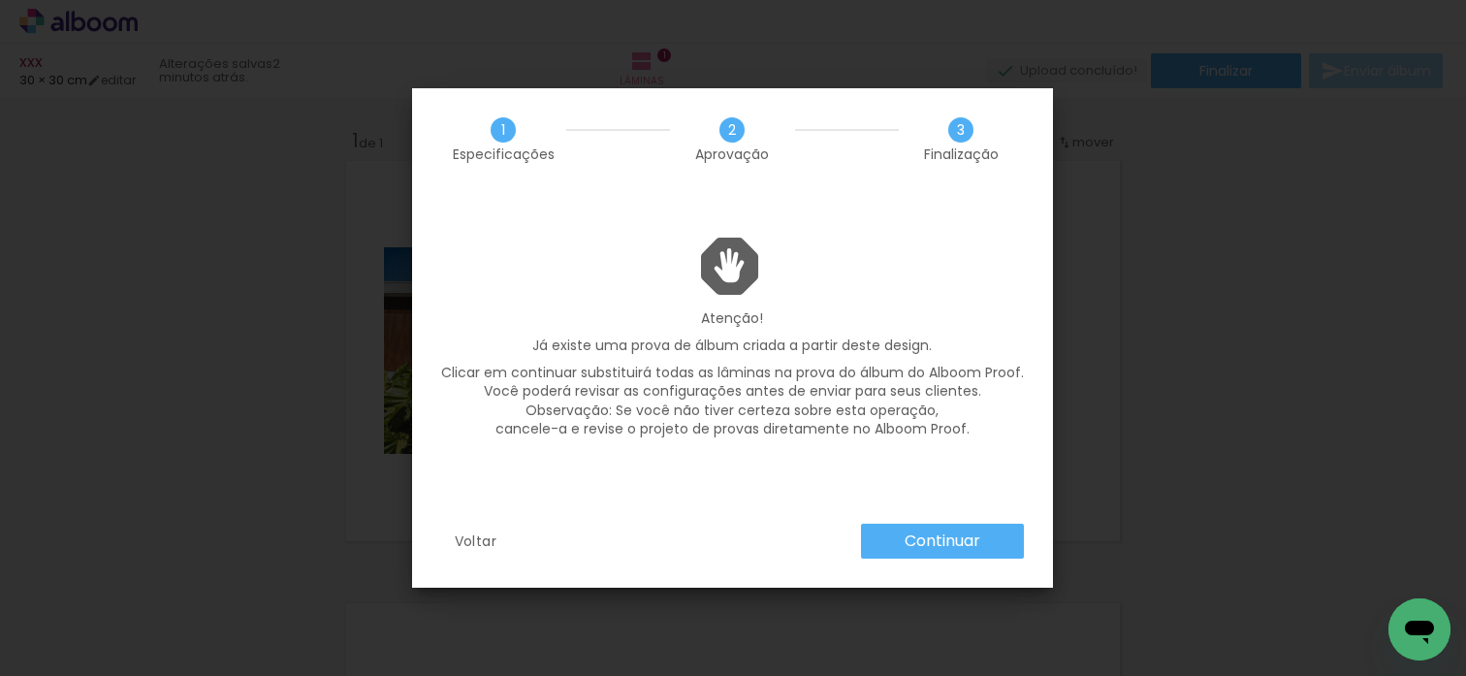
click at [0, 0] on slot "Continuar" at bounding box center [0, 0] width 0 height 0
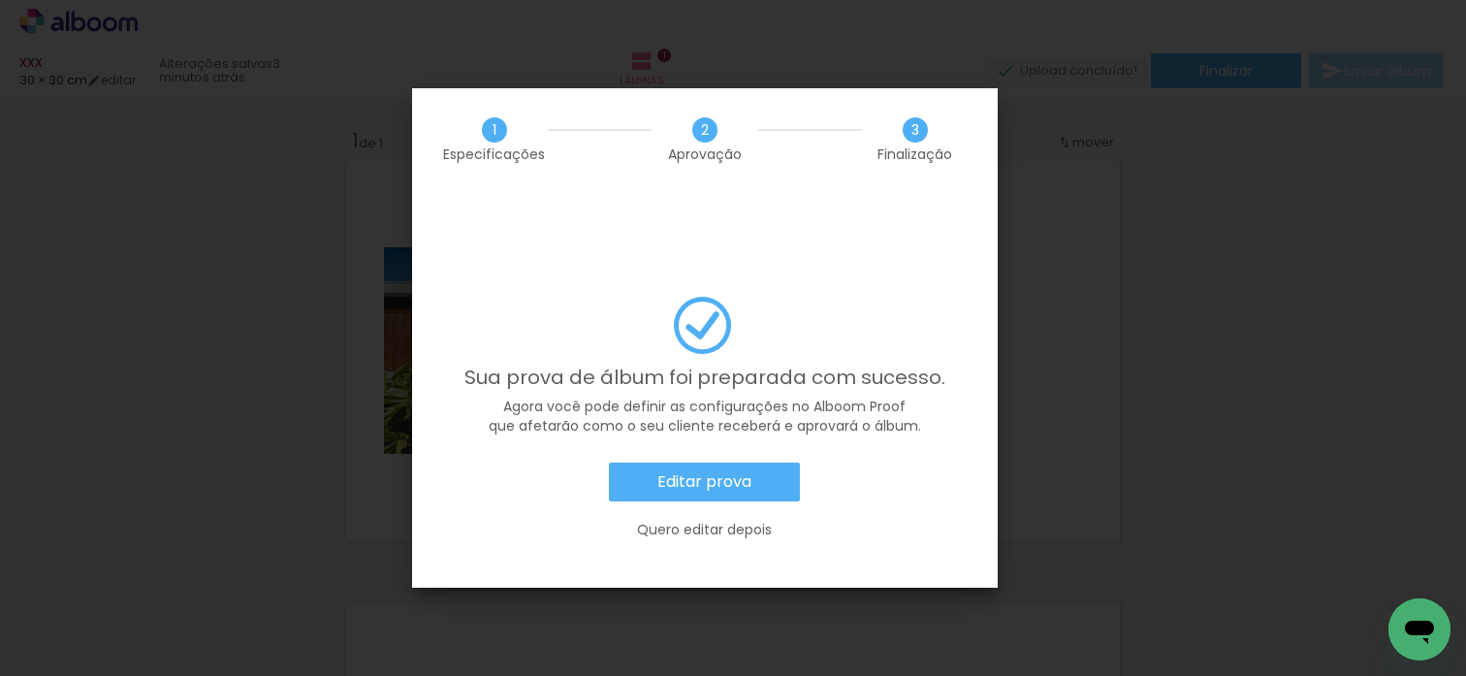
click at [0, 0] on slot "Editar prova" at bounding box center [0, 0] width 0 height 0
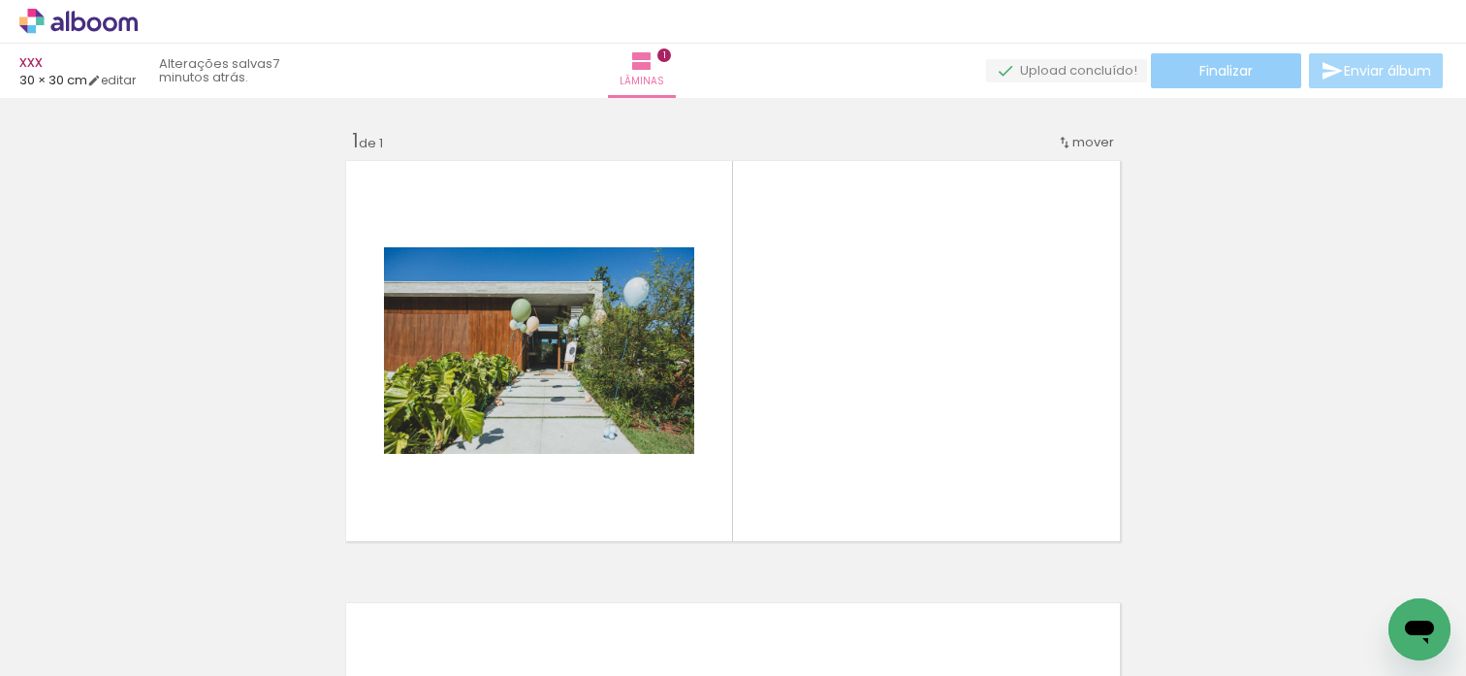
click at [1173, 68] on paper-button "Finalizar" at bounding box center [1226, 70] width 150 height 35
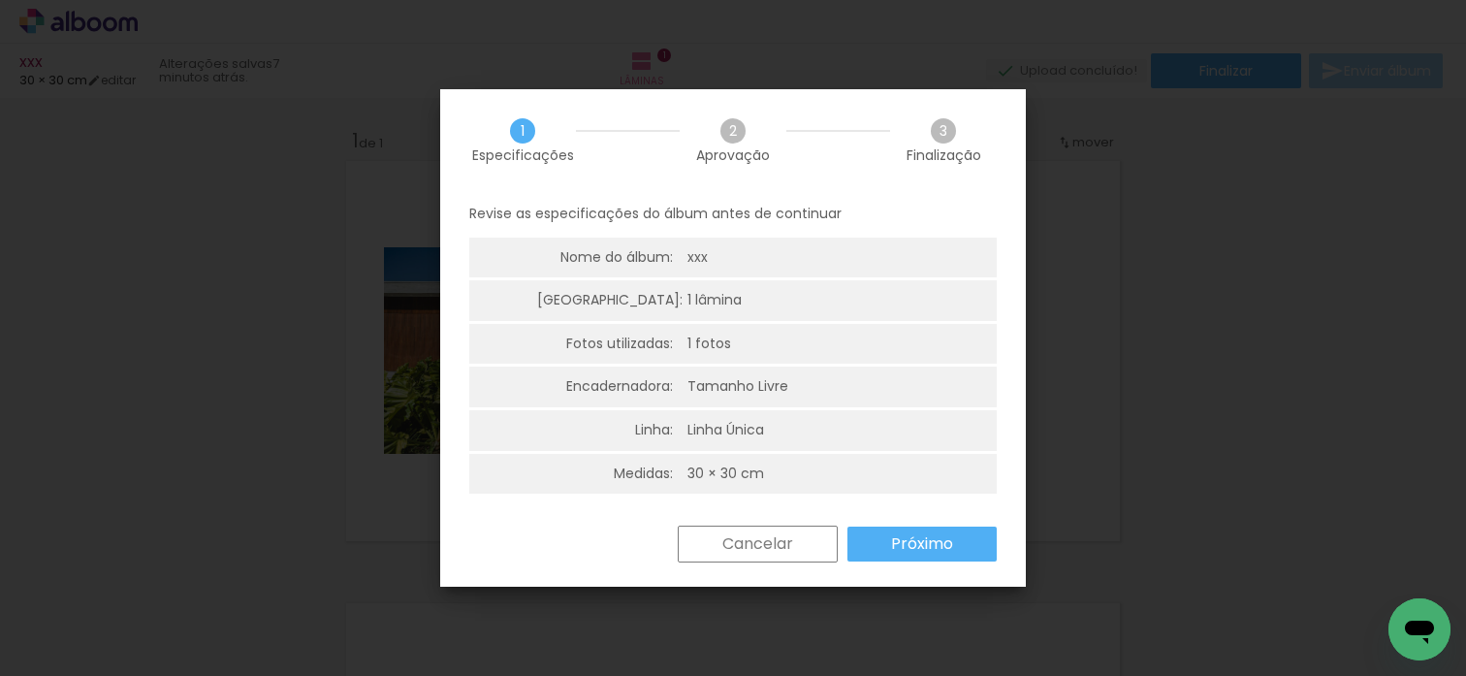
click at [864, 533] on paper-button "Próximo" at bounding box center [921, 544] width 149 height 35
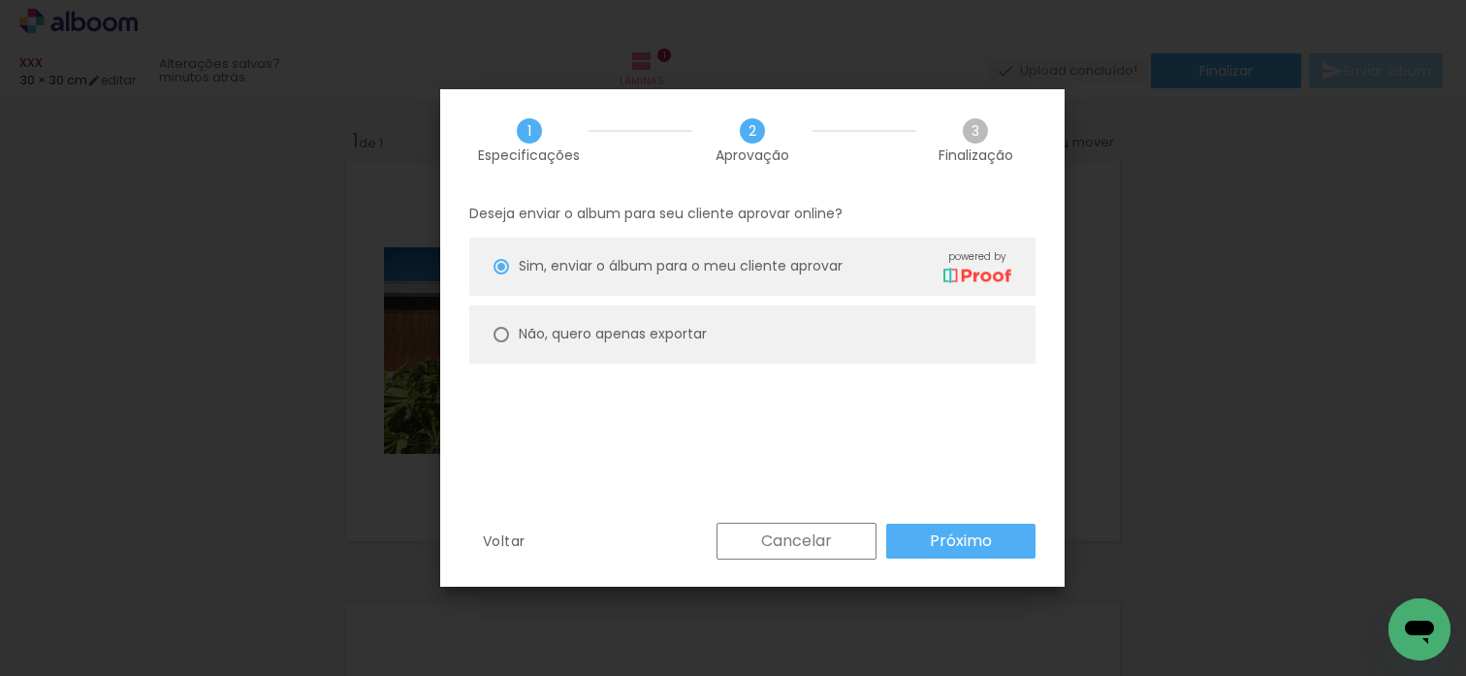
click at [906, 537] on paper-button "Próximo" at bounding box center [960, 541] width 149 height 35
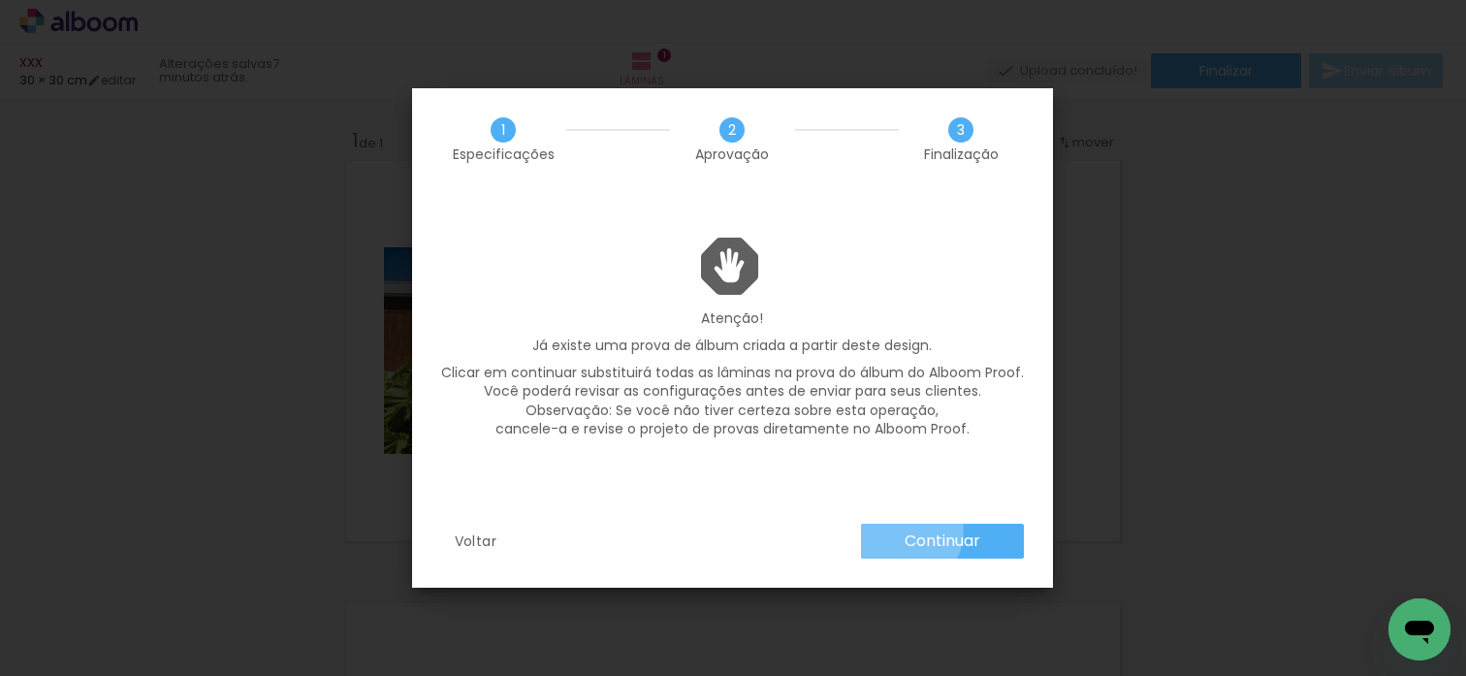
click at [899, 530] on paper-button "Continuar" at bounding box center [942, 541] width 163 height 35
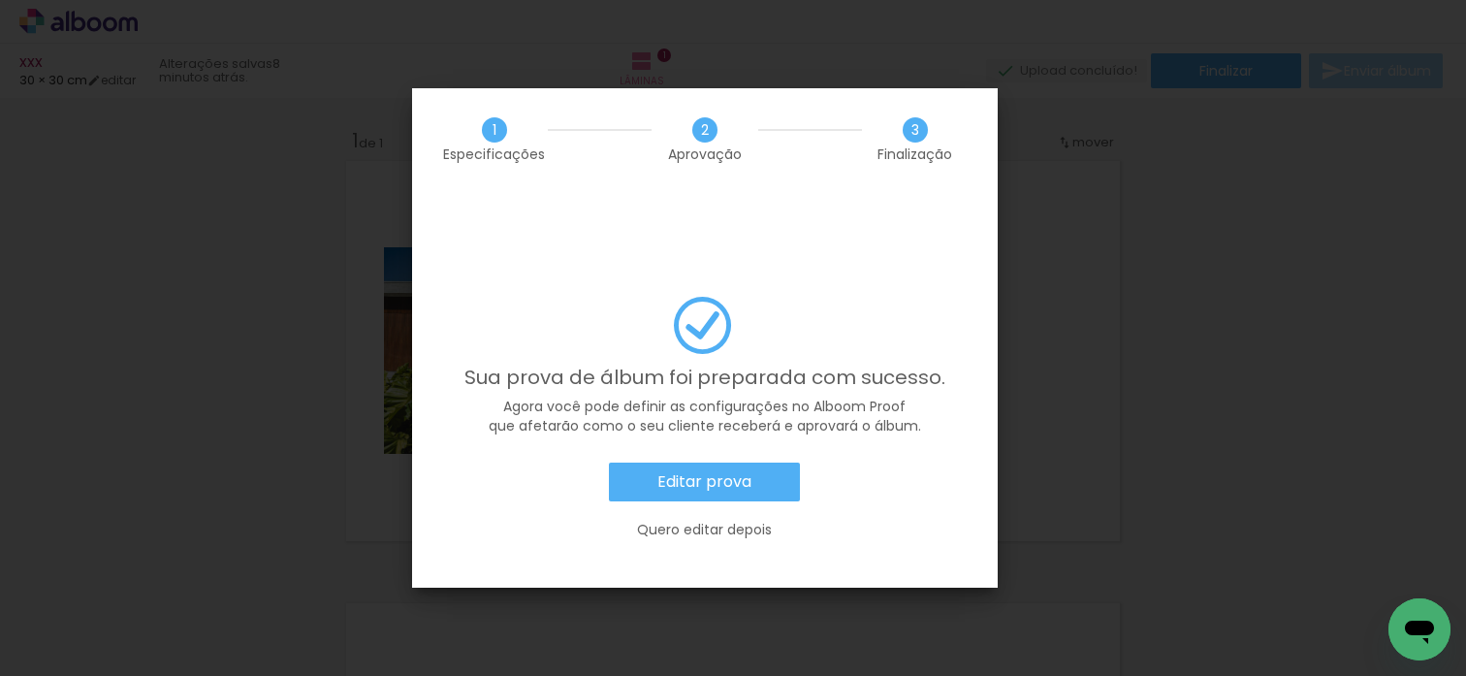
click at [760, 463] on paper-button "Editar prova" at bounding box center [704, 482] width 191 height 39
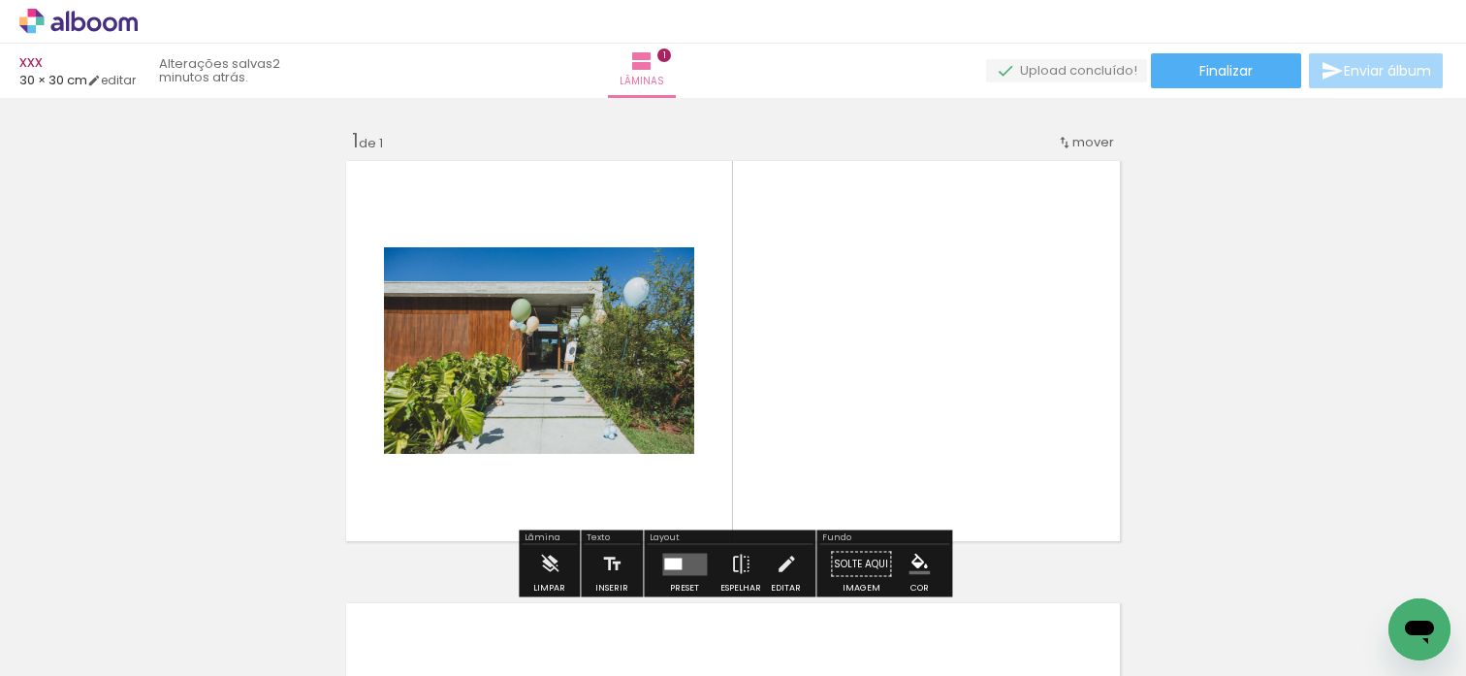
click at [83, 28] on icon at bounding box center [78, 21] width 118 height 25
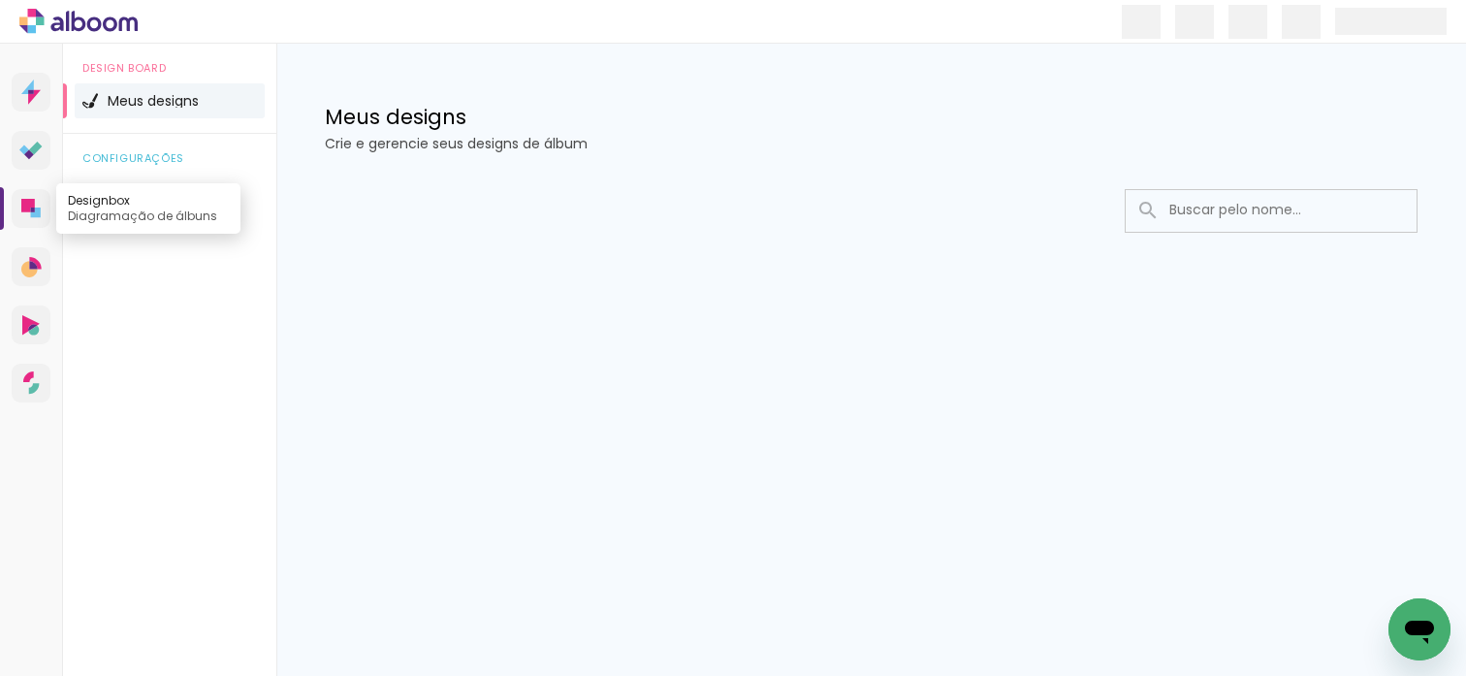
click at [40, 207] on icon at bounding box center [30, 208] width 19 height 19
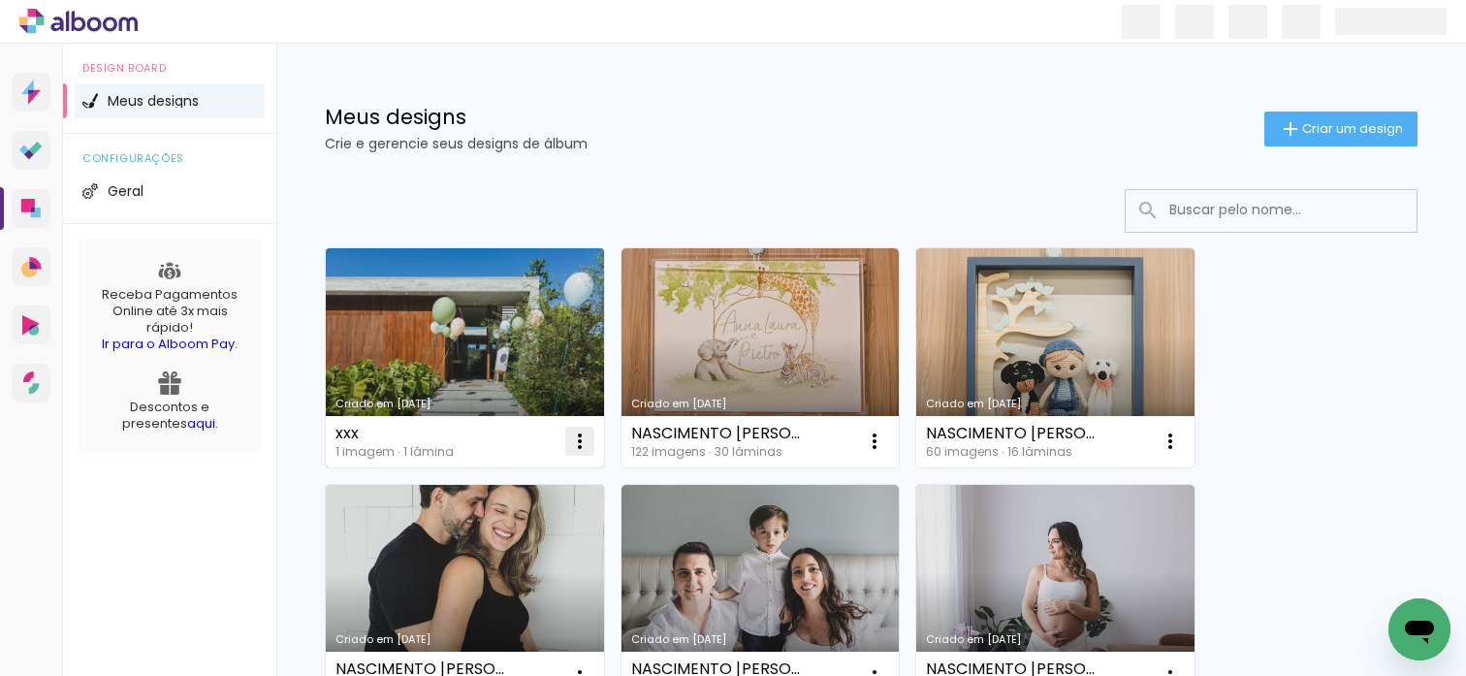
click at [587, 432] on iron-icon at bounding box center [579, 441] width 23 height 23
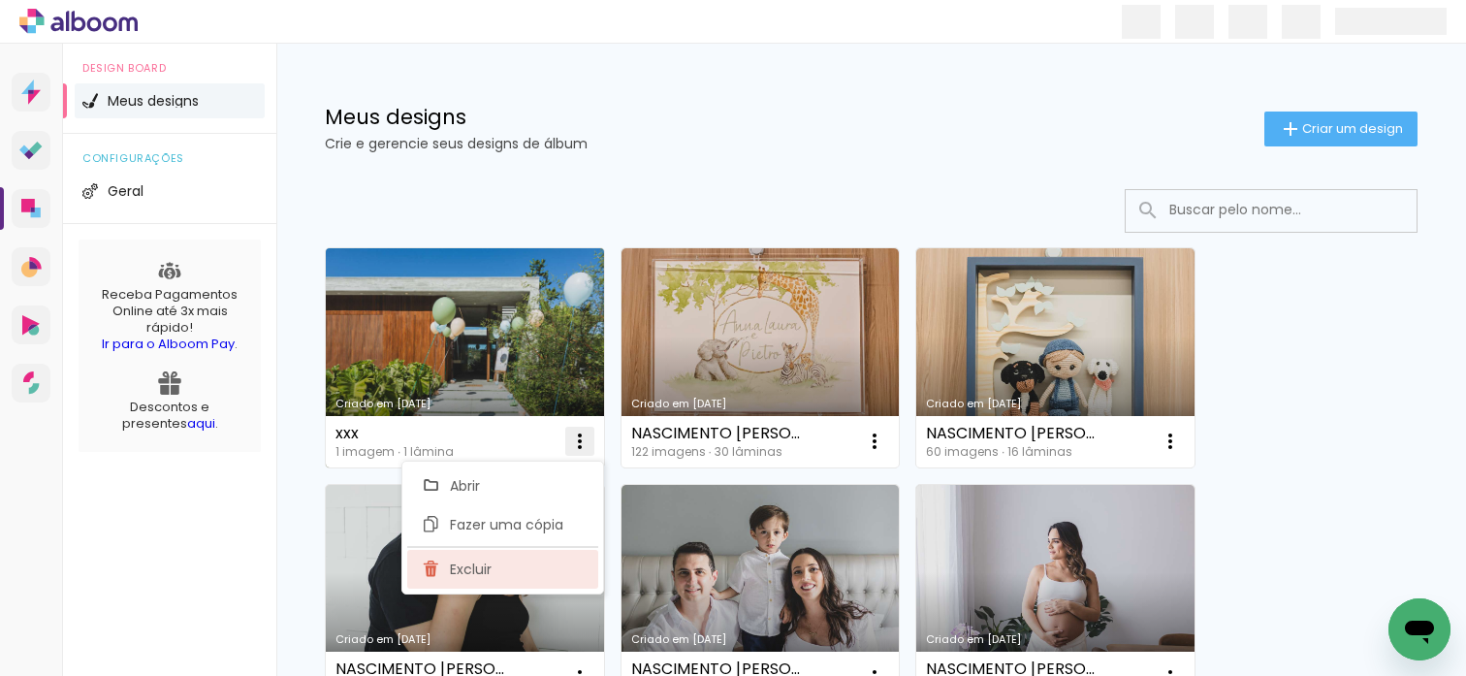
click at [530, 572] on paper-item "Excluir" at bounding box center [502, 569] width 191 height 39
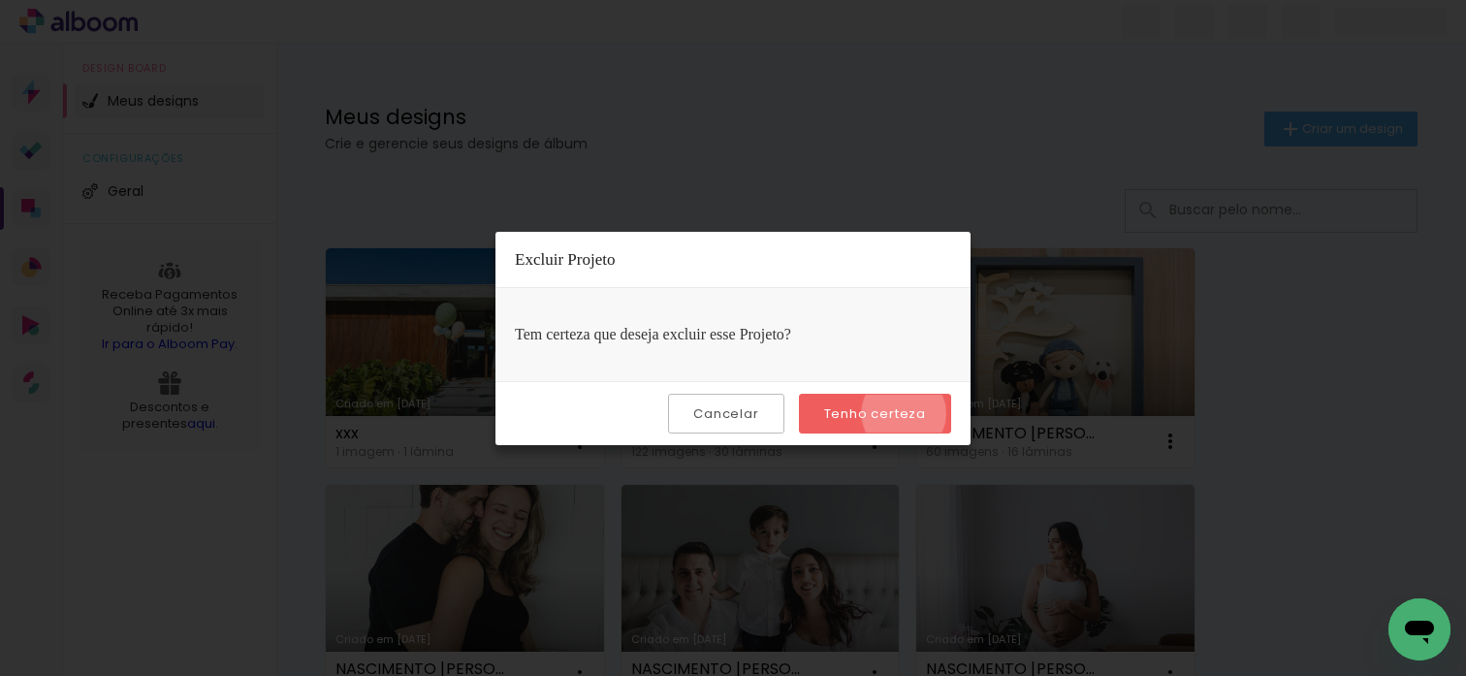
click at [0, 0] on slot "Tenho certeza" at bounding box center [0, 0] width 0 height 0
